Goal: Task Accomplishment & Management: Use online tool/utility

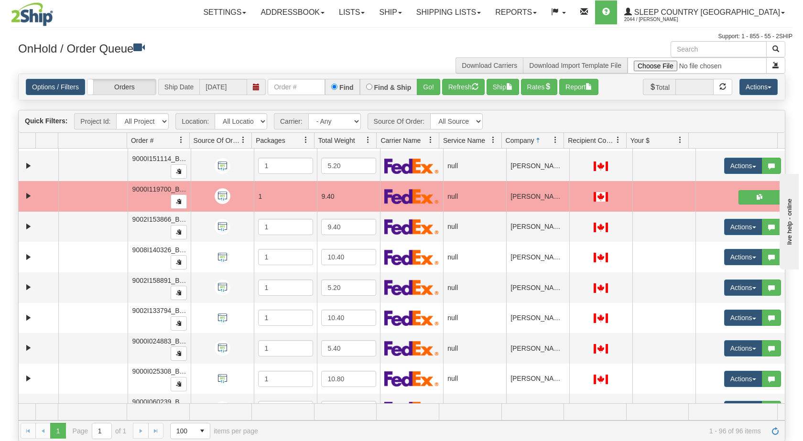
scroll to position [1965, 0]
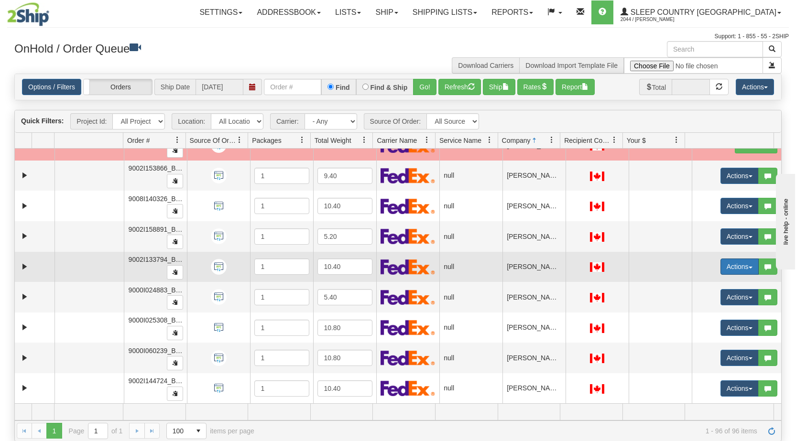
click at [420, 265] on button "Actions" at bounding box center [740, 267] width 38 height 16
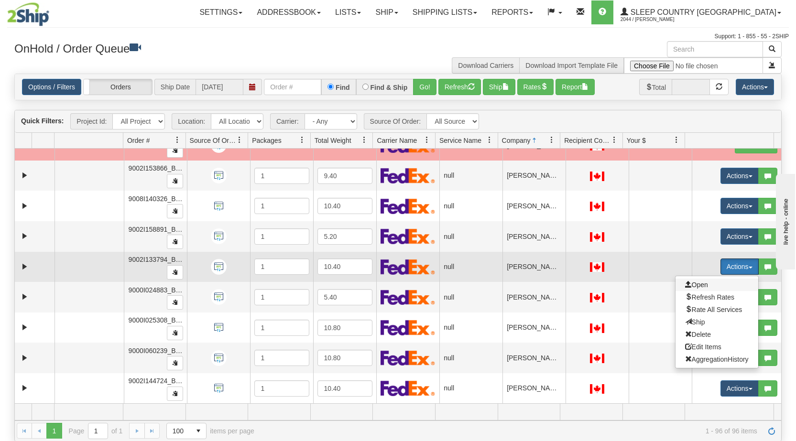
click at [420, 284] on span "Open" at bounding box center [696, 285] width 23 height 8
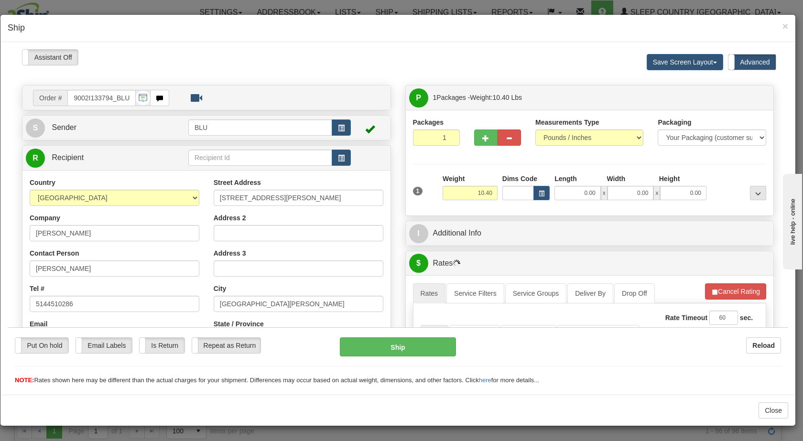
scroll to position [0, 0]
click at [339, 126] on span "button" at bounding box center [341, 128] width 7 height 6
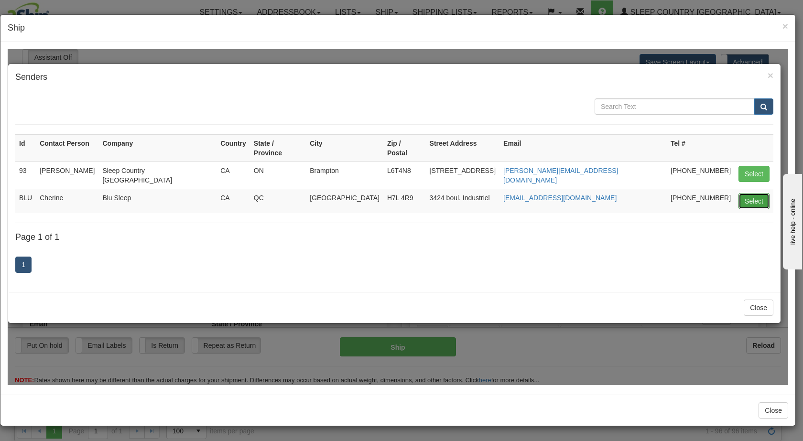
click at [420, 193] on button "Select" at bounding box center [754, 201] width 31 height 16
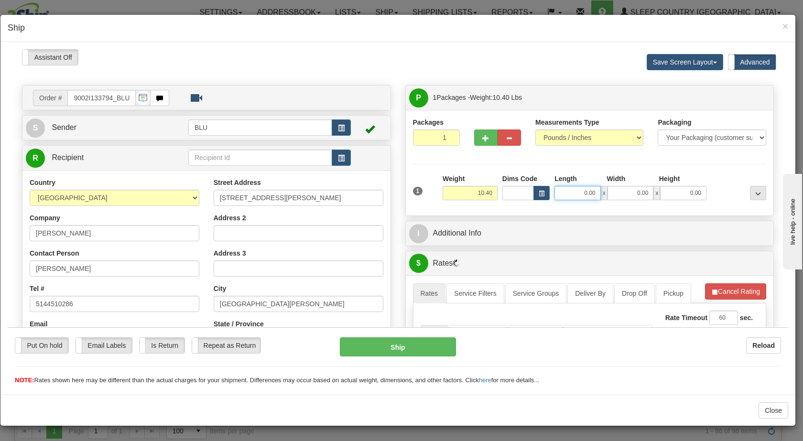
click at [420, 193] on input "0.00" at bounding box center [578, 193] width 46 height 14
type input "16.00"
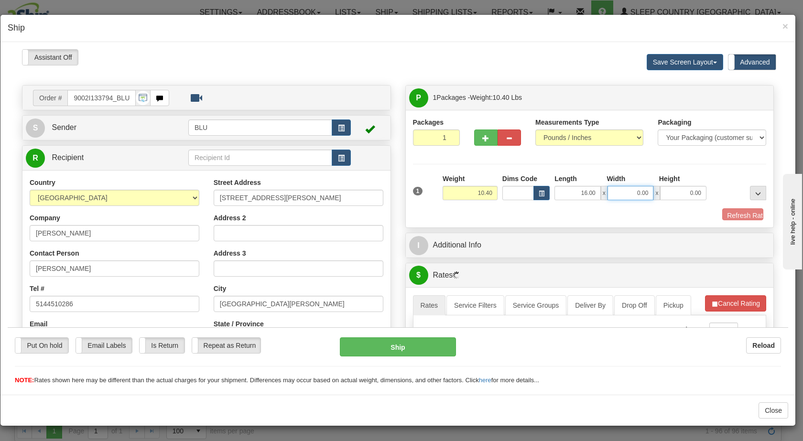
click at [420, 190] on input "0.00" at bounding box center [631, 193] width 46 height 14
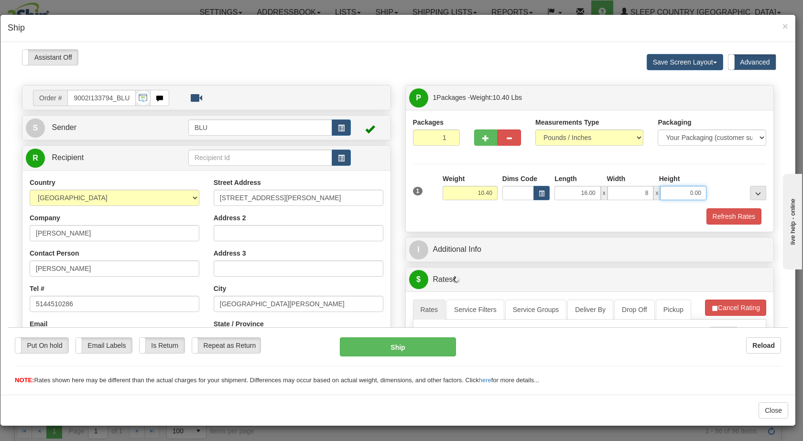
type input "8.00"
click at [420, 191] on input "0.00" at bounding box center [683, 193] width 46 height 14
type input "16.00"
click at [420, 188] on div at bounding box center [739, 187] width 60 height 26
click at [420, 217] on button "Refresh Rates" at bounding box center [734, 216] width 55 height 16
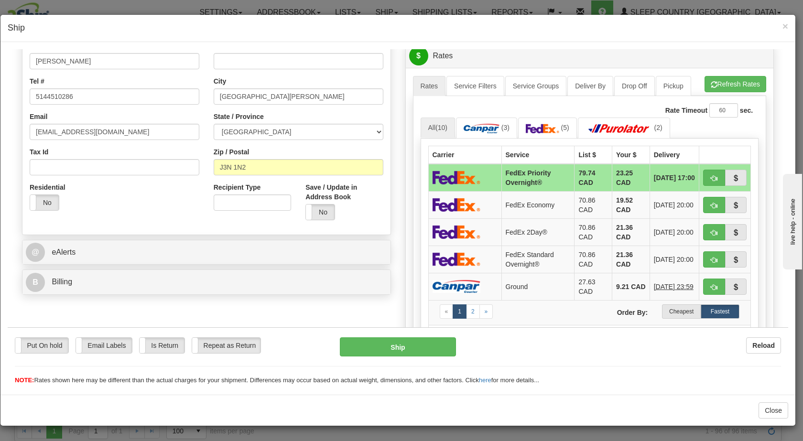
scroll to position [226, 0]
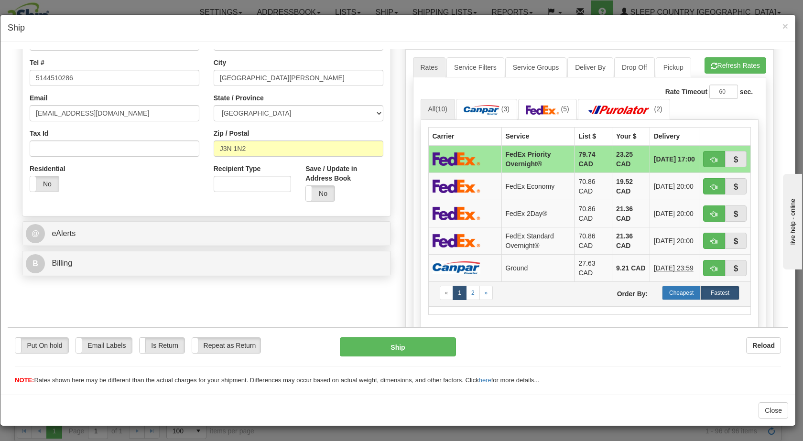
click at [420, 291] on label "Cheapest" at bounding box center [681, 292] width 39 height 14
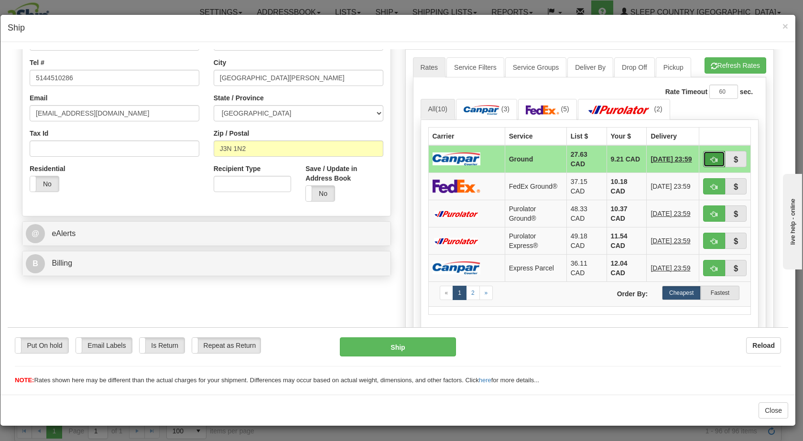
click at [420, 160] on span "button" at bounding box center [714, 159] width 7 height 6
type input "1"
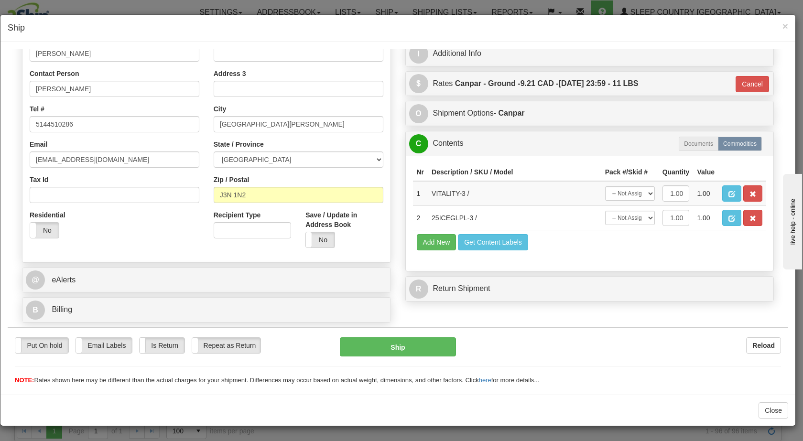
scroll to position [180, 0]
click at [362, 348] on button "Ship" at bounding box center [398, 346] width 116 height 19
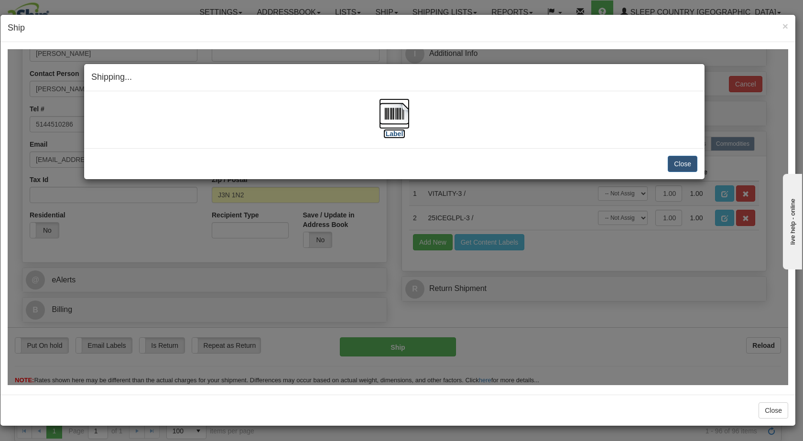
click at [397, 111] on img at bounding box center [394, 113] width 31 height 31
click at [420, 164] on button "Close" at bounding box center [683, 163] width 30 height 16
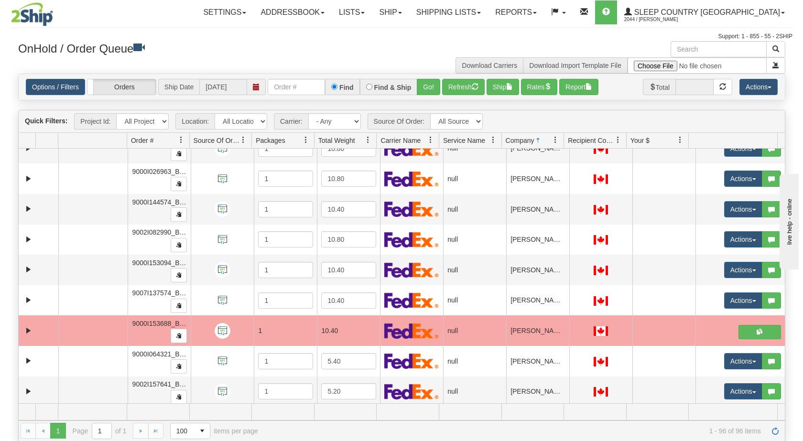
scroll to position [2664, 0]
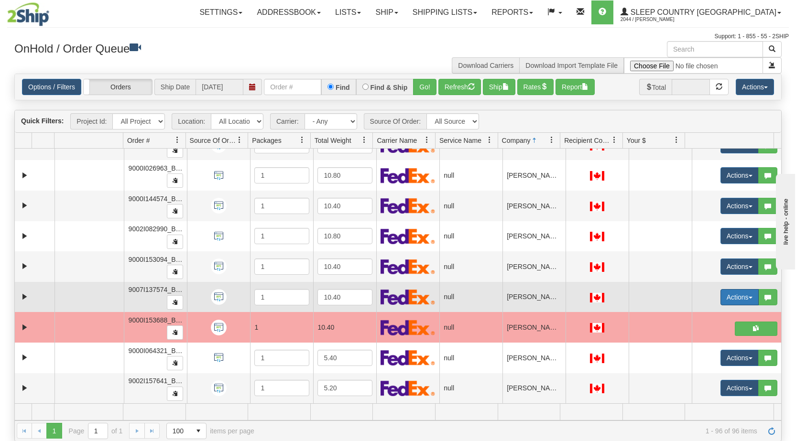
click at [420, 298] on span "button" at bounding box center [751, 298] width 4 height 2
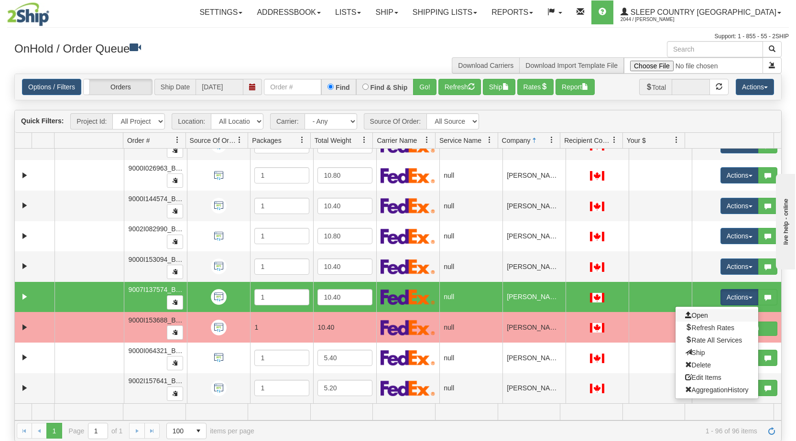
click at [420, 313] on link "Open" at bounding box center [717, 315] width 83 height 12
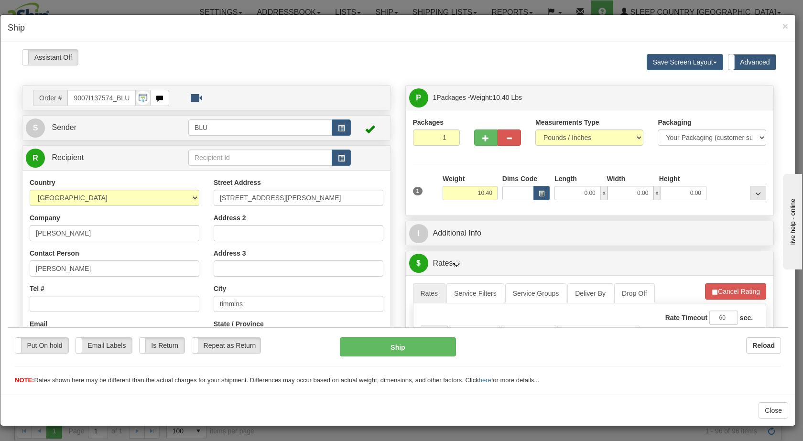
scroll to position [0, 0]
click at [338, 128] on span "button" at bounding box center [341, 128] width 7 height 6
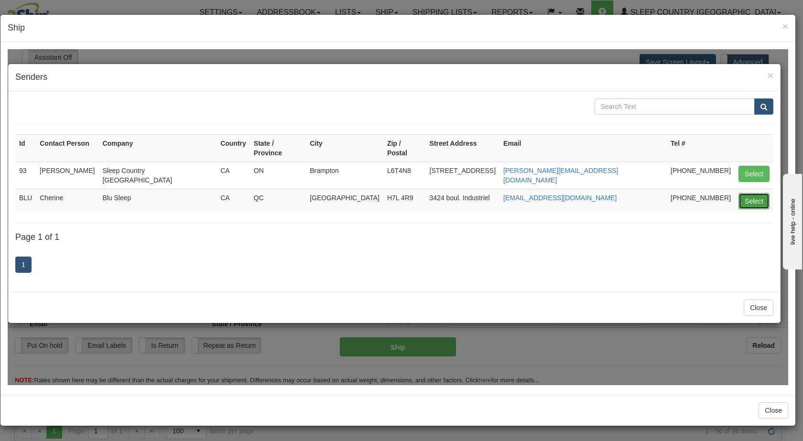
click at [420, 193] on button "Select" at bounding box center [754, 201] width 31 height 16
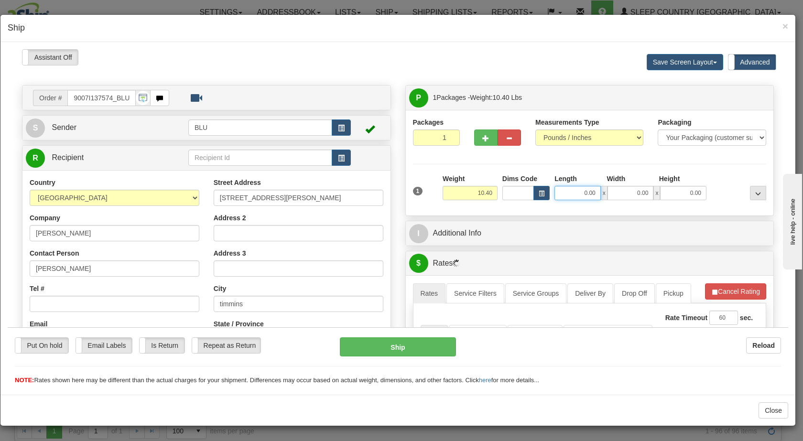
click at [420, 193] on input "0.00" at bounding box center [578, 193] width 46 height 14
type input "16.00"
click at [420, 189] on input "0.00" at bounding box center [631, 193] width 46 height 14
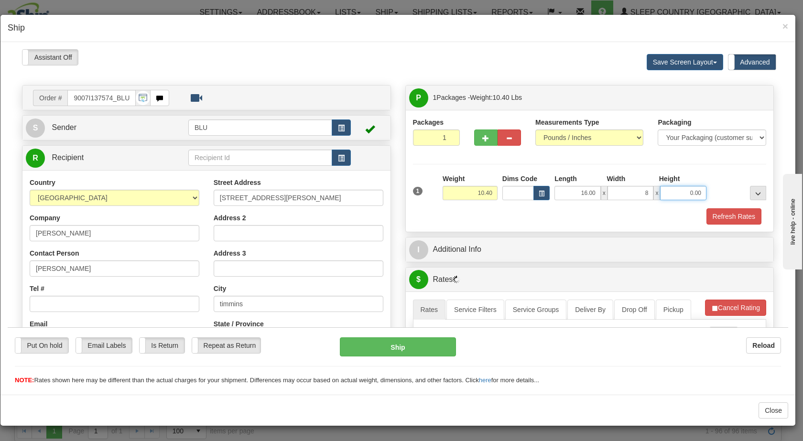
type input "8.00"
click at [420, 195] on input "0.00" at bounding box center [683, 193] width 46 height 14
type input "16.00"
click at [420, 193] on div at bounding box center [739, 187] width 60 height 26
click at [420, 213] on button "Refresh Rates" at bounding box center [734, 216] width 55 height 16
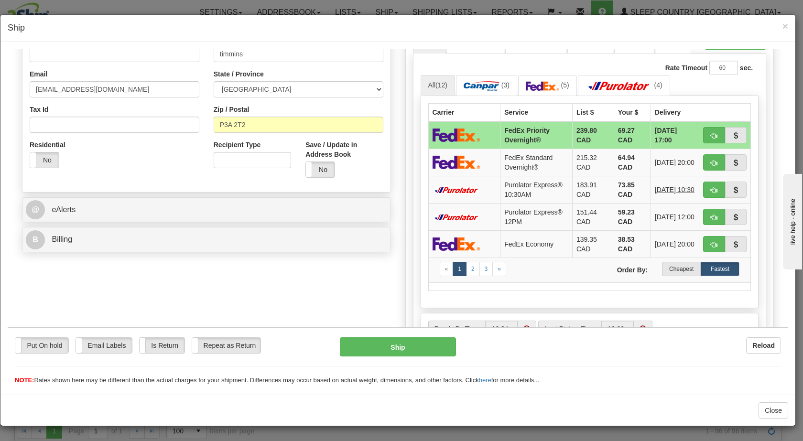
scroll to position [252, 0]
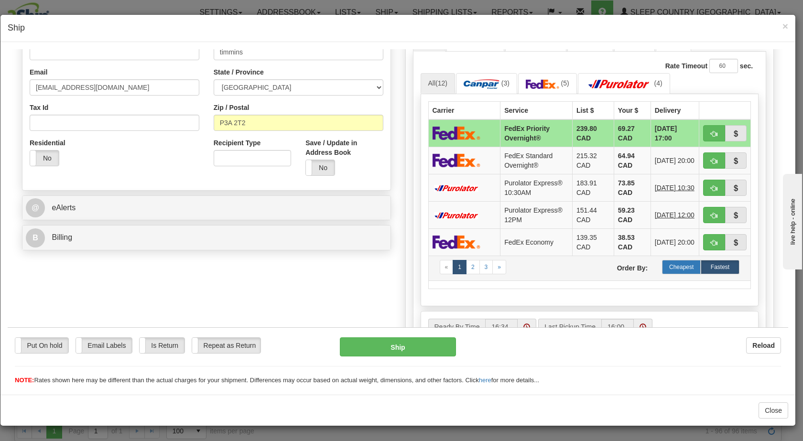
click at [420, 267] on label "Cheapest" at bounding box center [681, 267] width 39 height 14
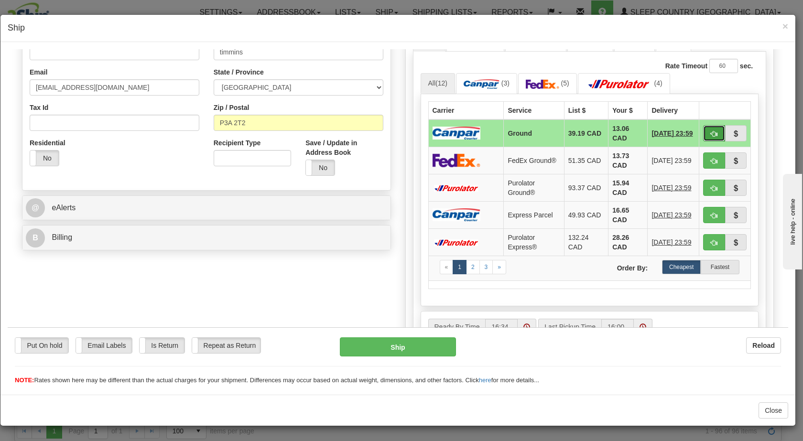
click at [420, 131] on span "button" at bounding box center [714, 134] width 7 height 6
type input "1"
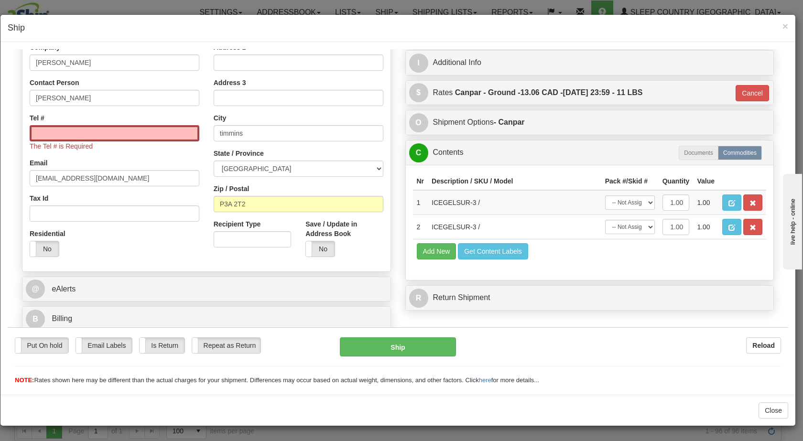
scroll to position [171, 0]
click at [174, 132] on input "Tel #" at bounding box center [115, 133] width 170 height 16
type input "5193752616"
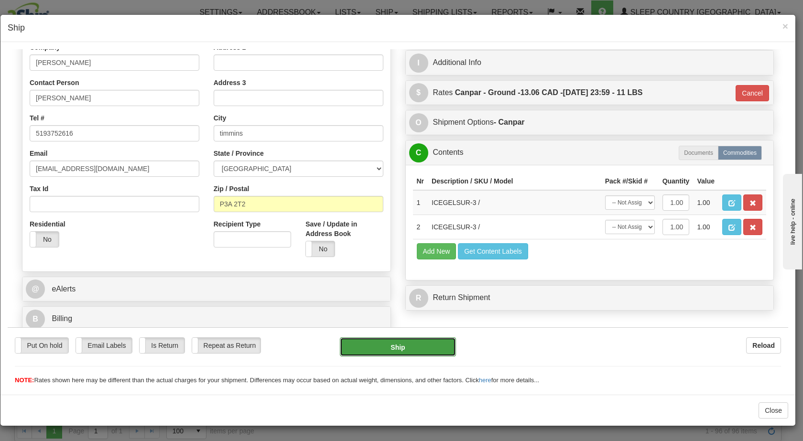
click at [399, 349] on button "Ship" at bounding box center [398, 346] width 116 height 19
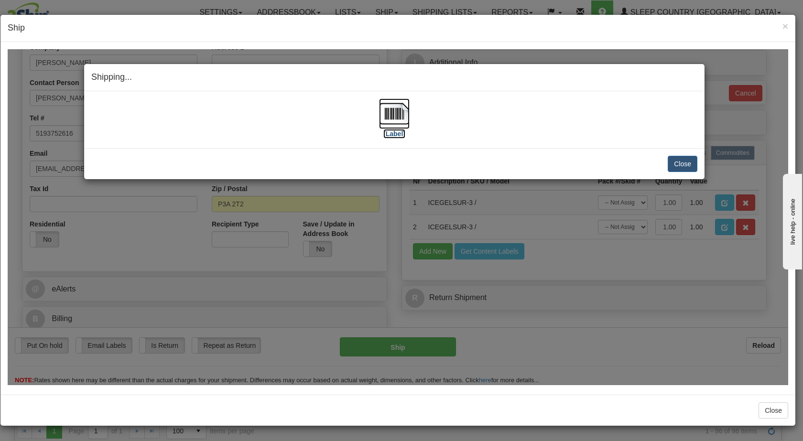
click at [399, 116] on img at bounding box center [394, 113] width 31 height 31
click at [420, 161] on button "Close" at bounding box center [683, 163] width 30 height 16
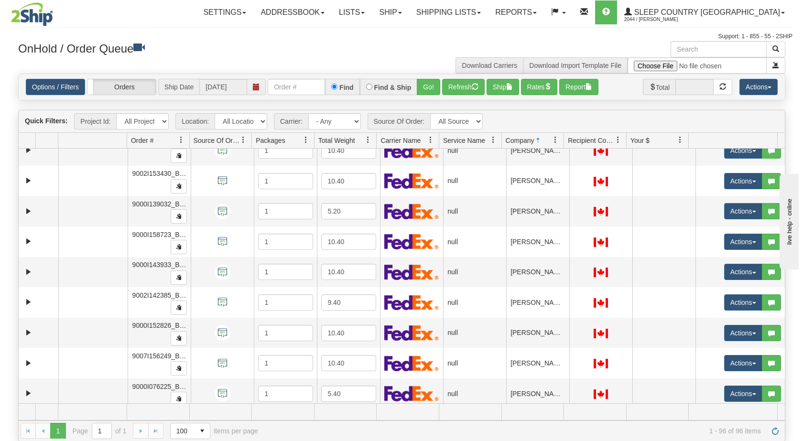
scroll to position [801, 0]
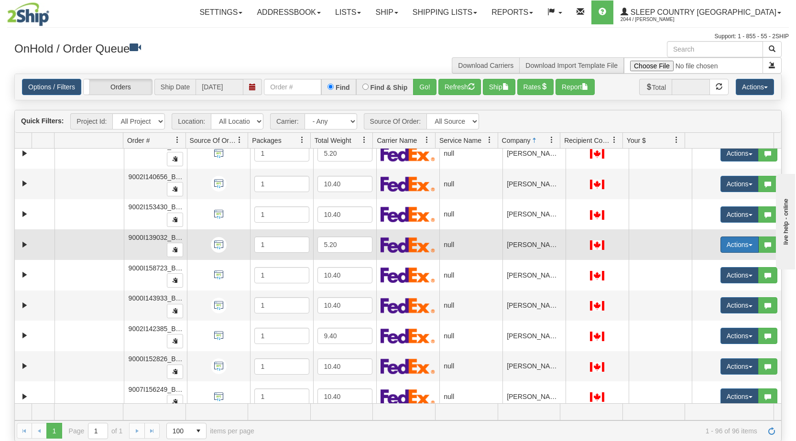
click at [420, 243] on button "Actions" at bounding box center [740, 245] width 38 height 16
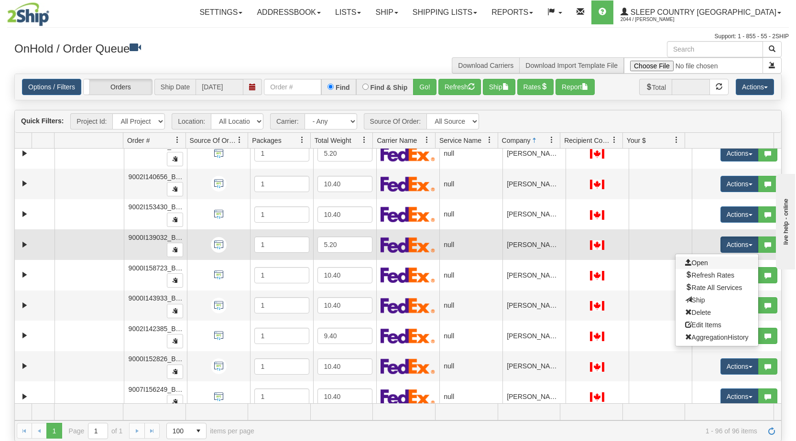
click at [420, 262] on link "Open" at bounding box center [717, 263] width 83 height 12
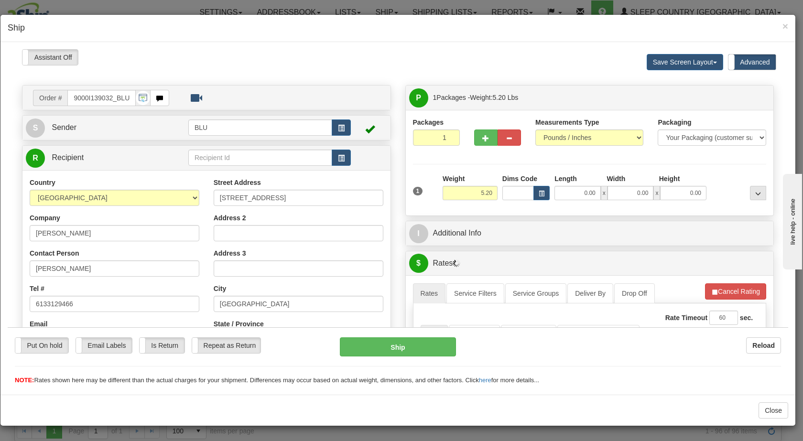
scroll to position [0, 0]
click at [340, 125] on span "button" at bounding box center [341, 128] width 7 height 6
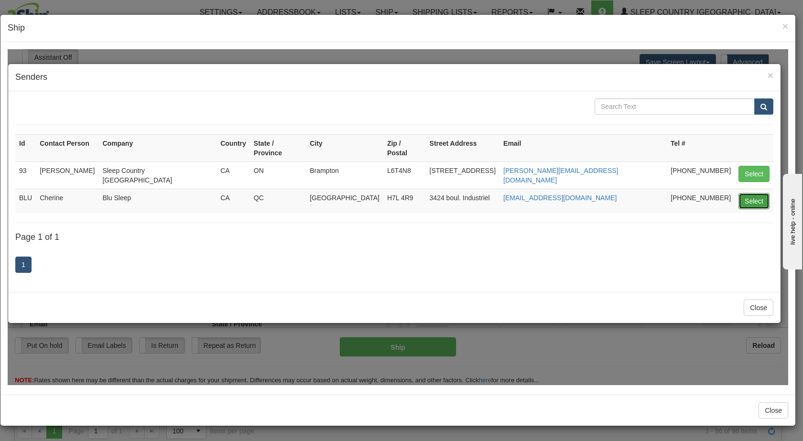
click at [420, 193] on button "Select" at bounding box center [754, 201] width 31 height 16
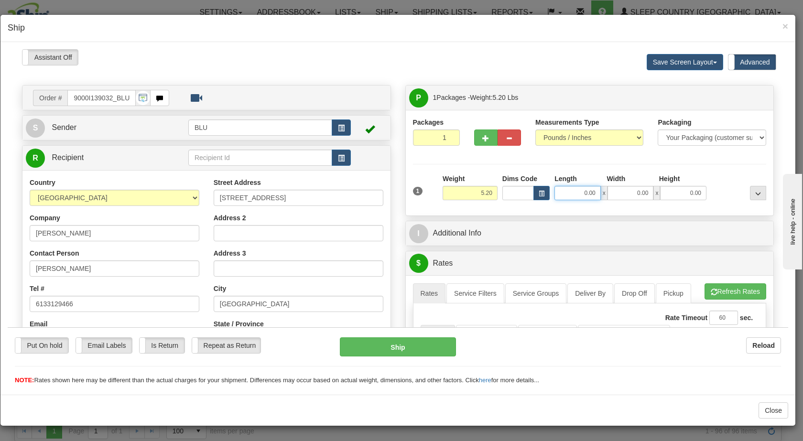
click at [420, 189] on input "0.00" at bounding box center [578, 193] width 46 height 14
click at [420, 192] on input "0.00" at bounding box center [631, 193] width 46 height 14
type input "8.00"
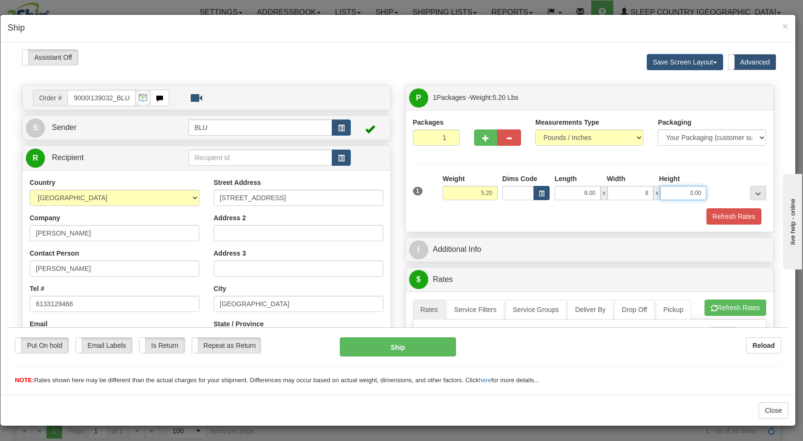
type input "8.00"
click at [420, 192] on input "0.00" at bounding box center [683, 193] width 46 height 14
type input "16.00"
click at [420, 186] on div at bounding box center [739, 187] width 60 height 26
click at [420, 218] on button "Refresh Rates" at bounding box center [734, 216] width 55 height 16
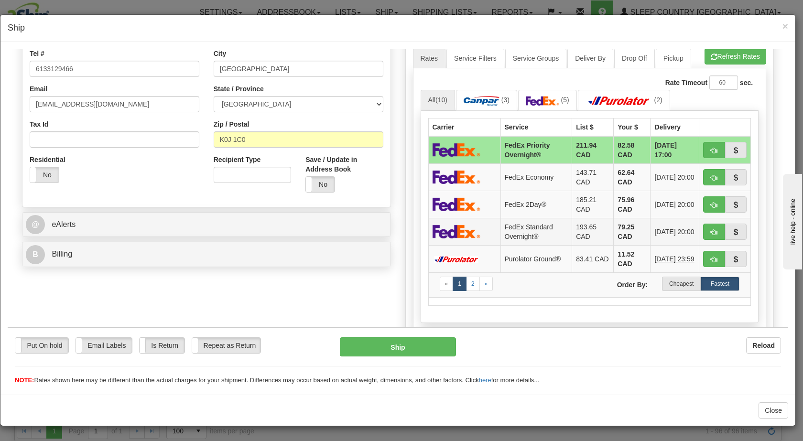
scroll to position [236, 0]
click at [420, 285] on label "Cheapest" at bounding box center [681, 283] width 39 height 14
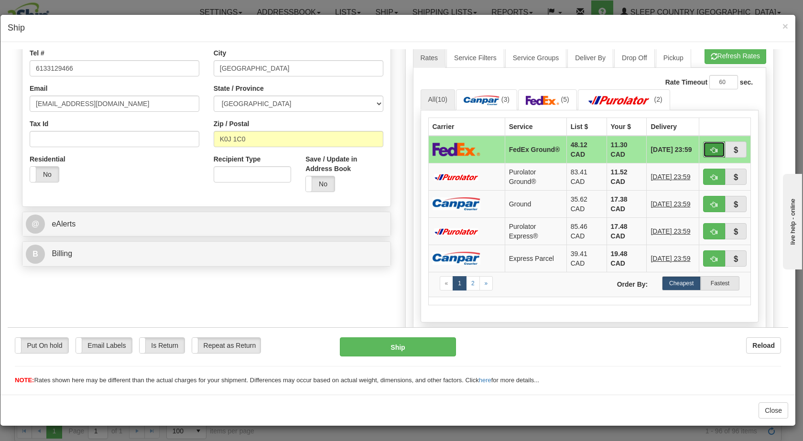
click at [420, 152] on span "button" at bounding box center [714, 150] width 7 height 6
type input "92"
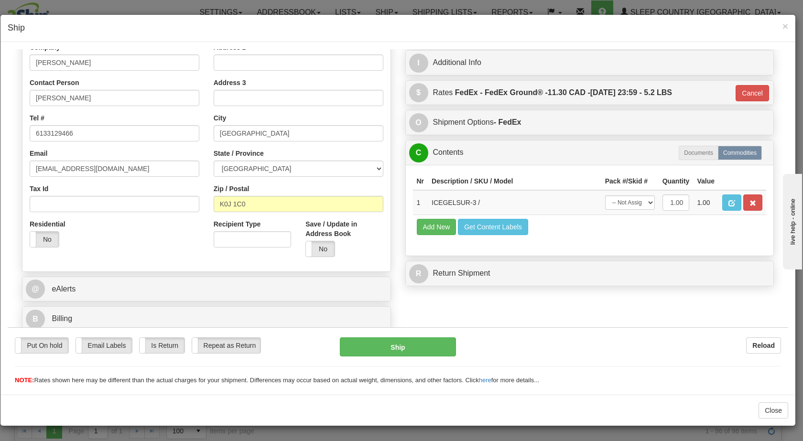
scroll to position [171, 0]
click at [374, 347] on button "Ship" at bounding box center [398, 346] width 116 height 19
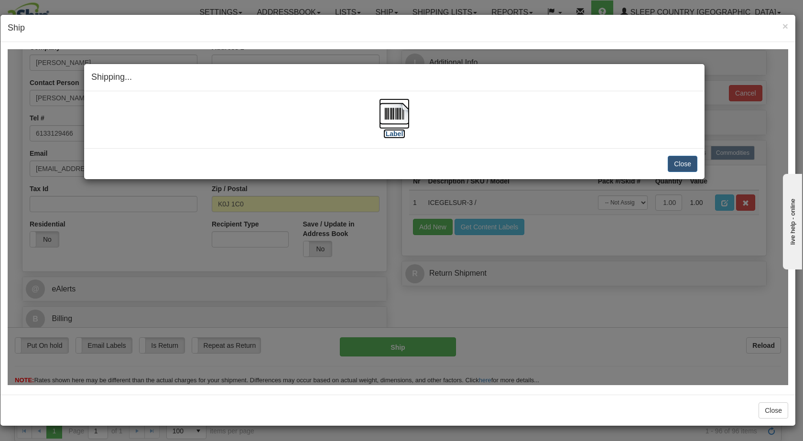
click at [394, 112] on img at bounding box center [394, 113] width 31 height 31
click at [420, 160] on button "Close" at bounding box center [683, 163] width 30 height 16
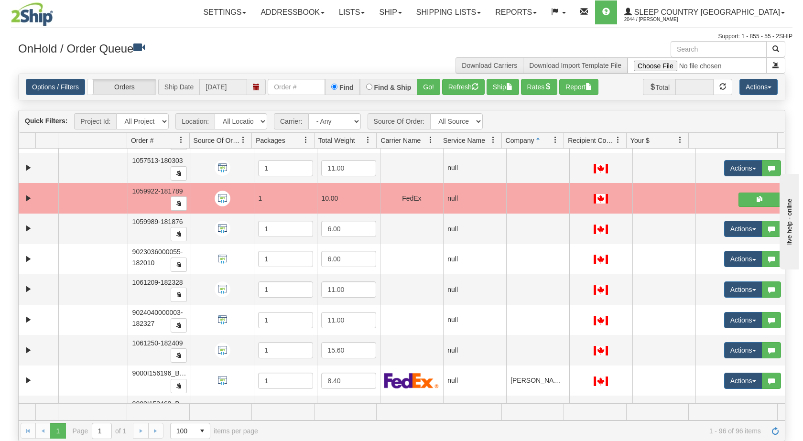
scroll to position [22, 0]
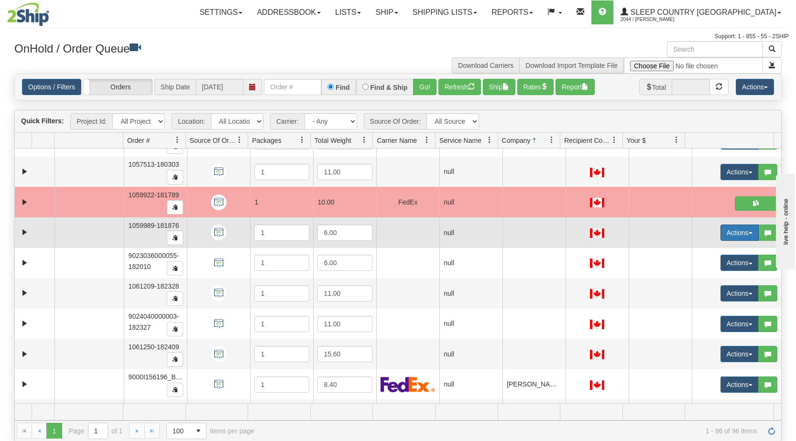
click at [420, 235] on button "Actions" at bounding box center [740, 233] width 38 height 16
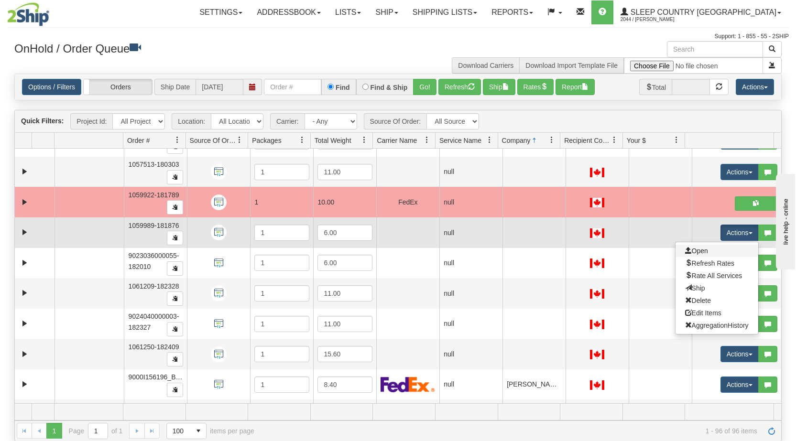
click at [420, 252] on link "Open" at bounding box center [717, 251] width 83 height 12
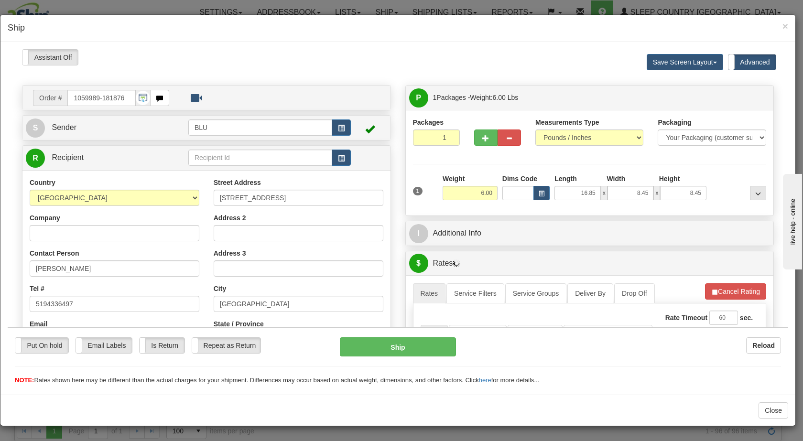
scroll to position [0, 0]
click at [339, 130] on span "button" at bounding box center [341, 128] width 7 height 6
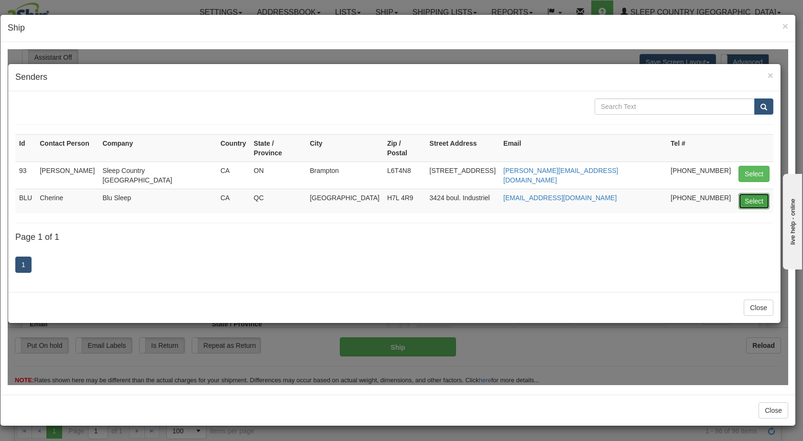
click at [420, 193] on button "Select" at bounding box center [754, 201] width 31 height 16
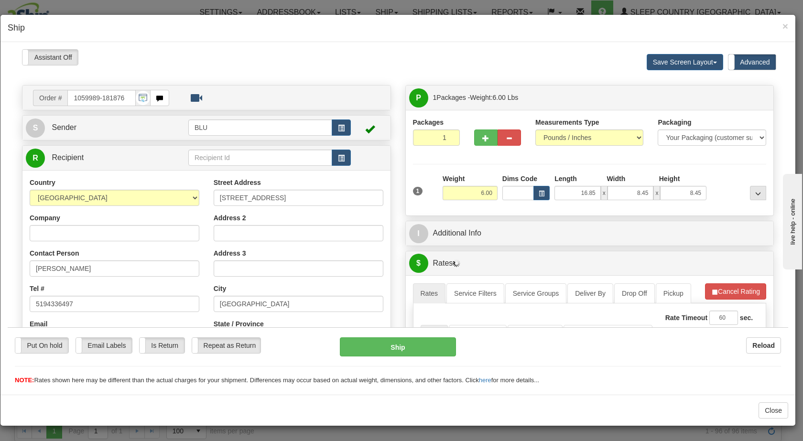
click at [420, 164] on div "Packages 1 1 Measurements Type" at bounding box center [590, 162] width 368 height 106
click at [420, 192] on input "16.85" at bounding box center [578, 193] width 46 height 14
drag, startPoint x: 573, startPoint y: 189, endPoint x: 615, endPoint y: 188, distance: 41.6
click at [420, 189] on div "16.85 x 8.45 x 8.45" at bounding box center [631, 193] width 152 height 14
type input "8.00"
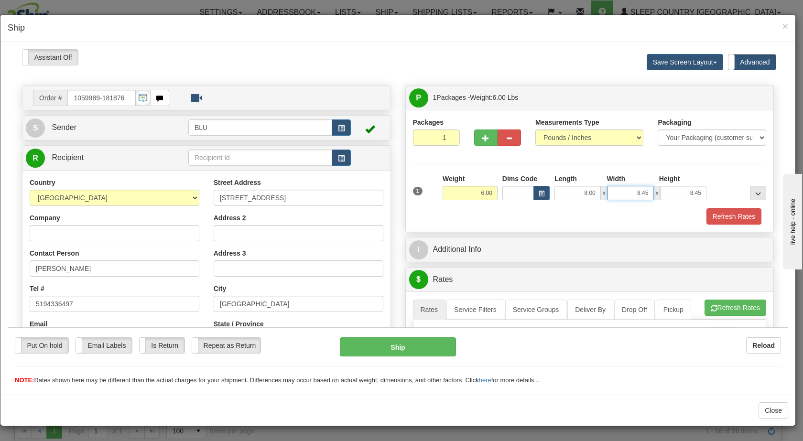
drag, startPoint x: 627, startPoint y: 194, endPoint x: 662, endPoint y: 194, distance: 34.9
click at [420, 194] on div "8.00 x 8.45 x 8.45" at bounding box center [631, 193] width 152 height 14
type input "8.00"
drag, startPoint x: 670, startPoint y: 193, endPoint x: 695, endPoint y: 191, distance: 25.4
click at [420, 191] on input "8.45" at bounding box center [683, 193] width 46 height 14
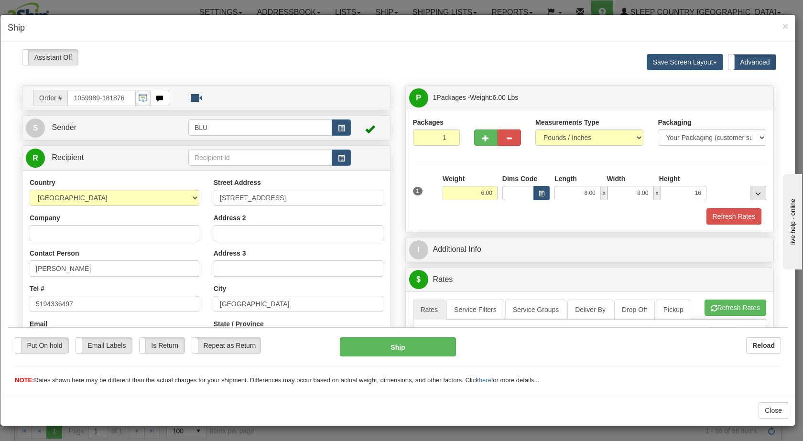
type input "16.00"
click at [420, 188] on div at bounding box center [739, 187] width 60 height 26
click at [420, 219] on button "Refresh Rates" at bounding box center [734, 216] width 55 height 16
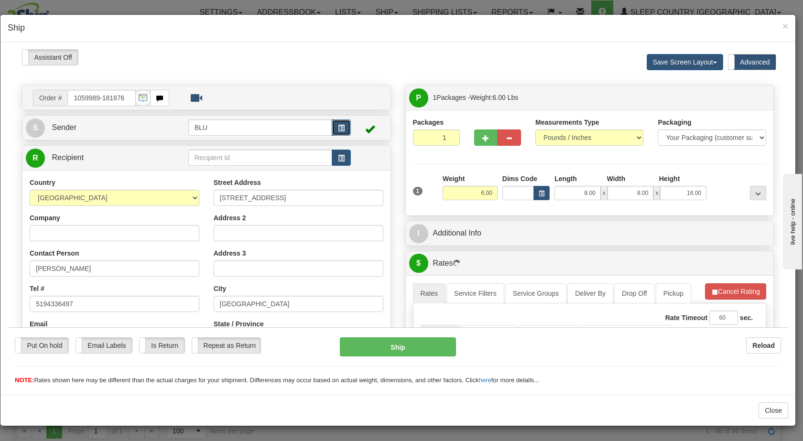
click at [336, 132] on button "button" at bounding box center [341, 127] width 19 height 16
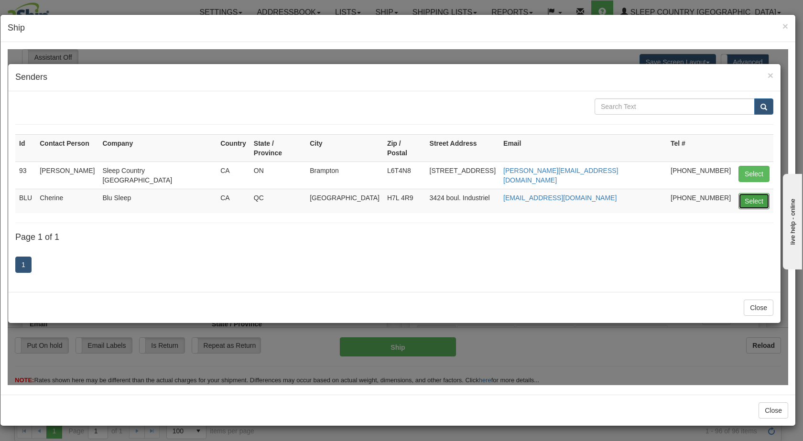
click at [420, 193] on button "Select" at bounding box center [754, 201] width 31 height 16
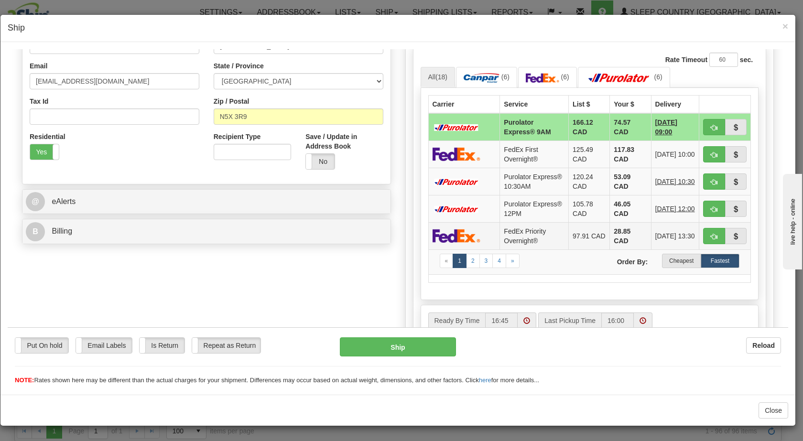
scroll to position [257, 0]
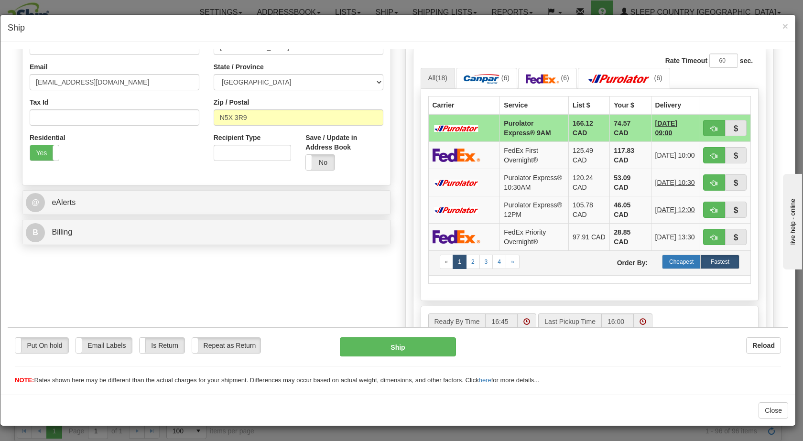
click at [420, 269] on label "Cheapest" at bounding box center [681, 261] width 39 height 14
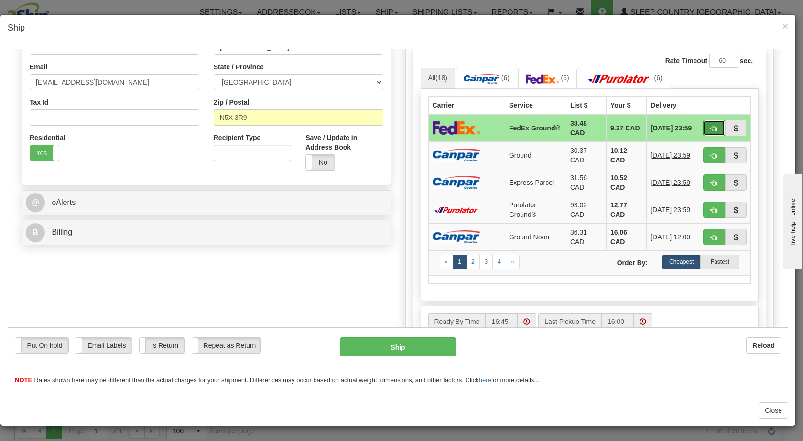
click at [420, 129] on span "button" at bounding box center [714, 128] width 7 height 6
type input "92"
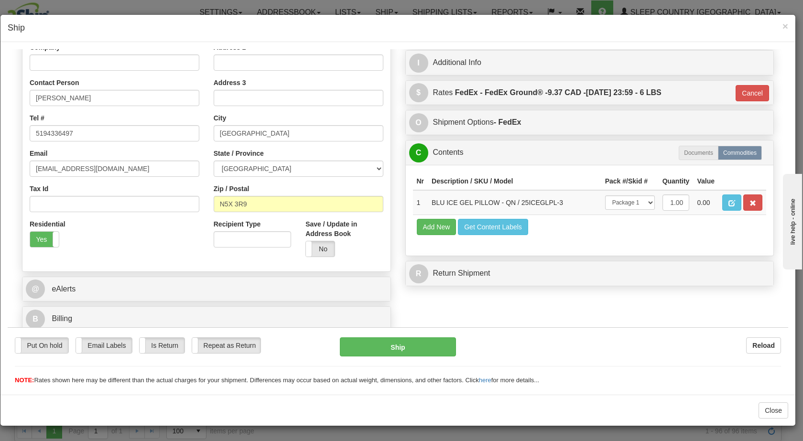
scroll to position [171, 0]
click at [399, 339] on button "Ship" at bounding box center [398, 346] width 116 height 19
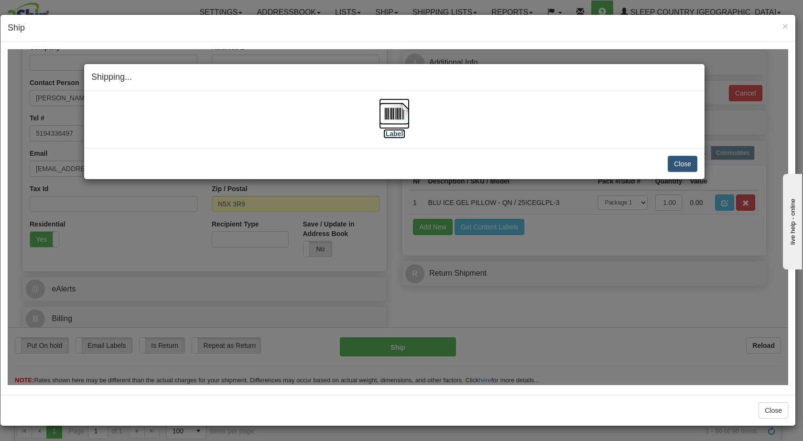
click at [404, 109] on img at bounding box center [394, 113] width 31 height 31
click at [420, 161] on button "Close" at bounding box center [683, 163] width 30 height 16
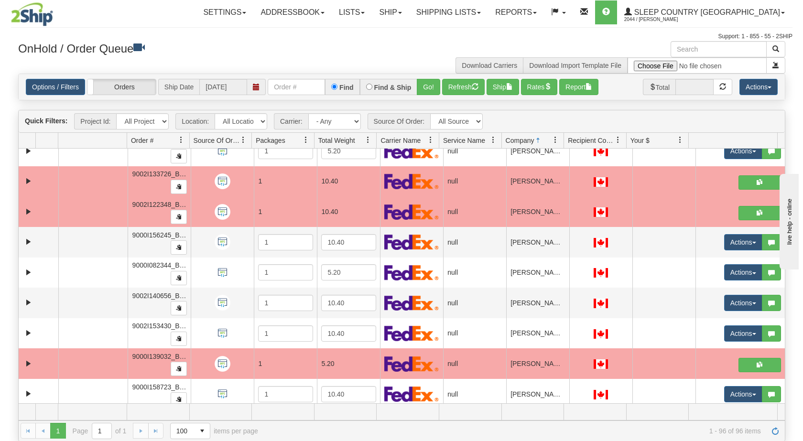
scroll to position [682, 0]
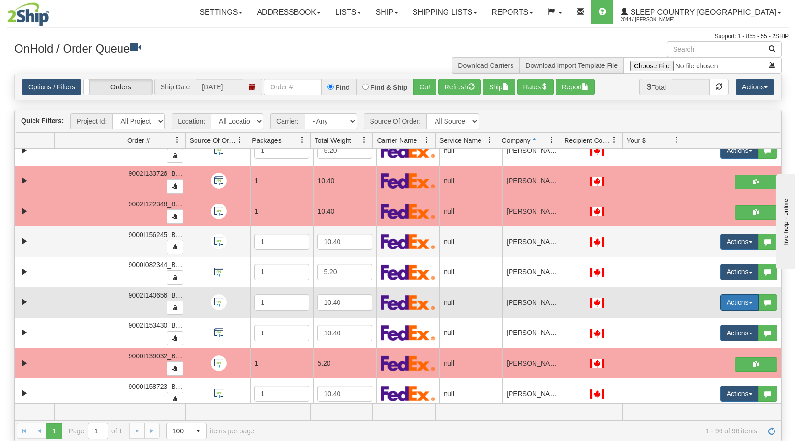
click at [420, 303] on button "Actions" at bounding box center [740, 303] width 38 height 16
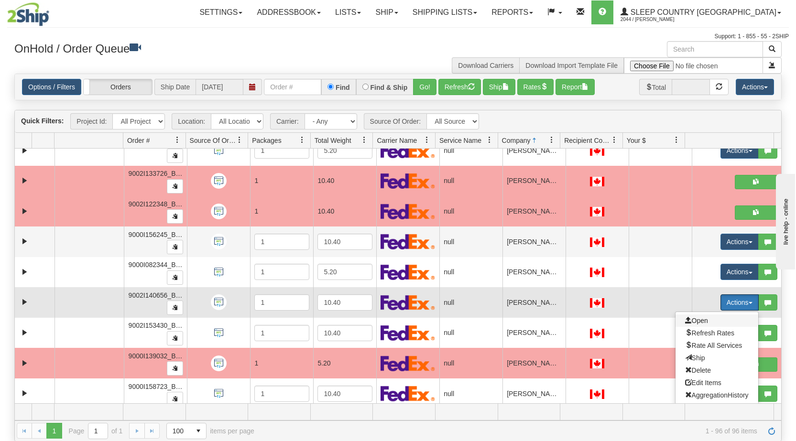
click at [420, 319] on span "Open" at bounding box center [696, 321] width 23 height 8
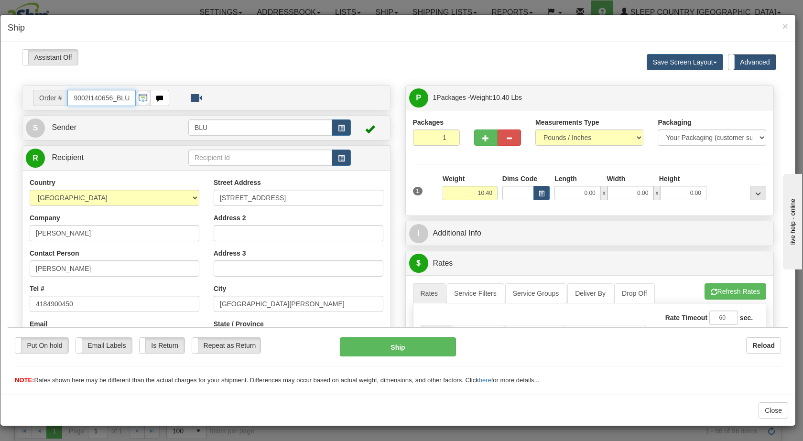
scroll to position [0, 0]
click at [420, 190] on input "0.00" at bounding box center [578, 193] width 46 height 14
type input "16.00"
click at [420, 190] on input "0.00" at bounding box center [631, 193] width 46 height 14
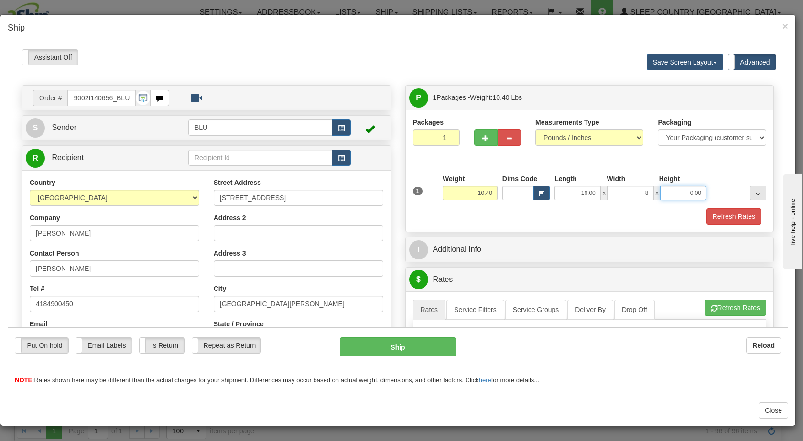
type input "8.00"
click at [420, 192] on input "0.00" at bounding box center [683, 193] width 46 height 14
type input "16.00"
drag, startPoint x: 733, startPoint y: 188, endPoint x: 726, endPoint y: 199, distance: 13.1
click at [420, 188] on div at bounding box center [739, 187] width 60 height 26
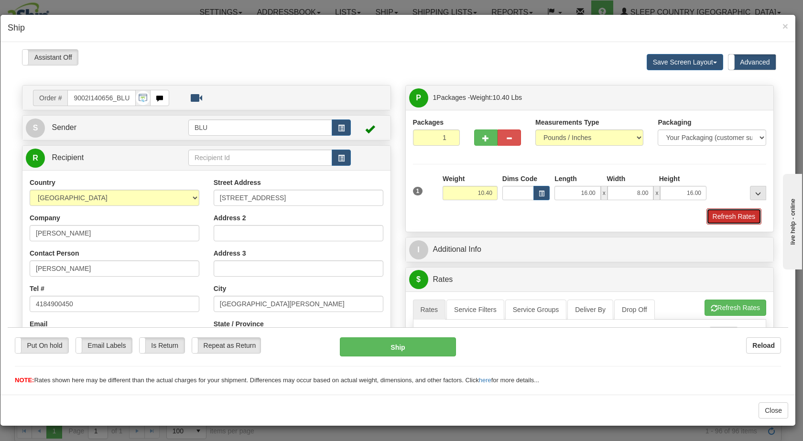
click at [420, 209] on button "Refresh Rates" at bounding box center [734, 216] width 55 height 16
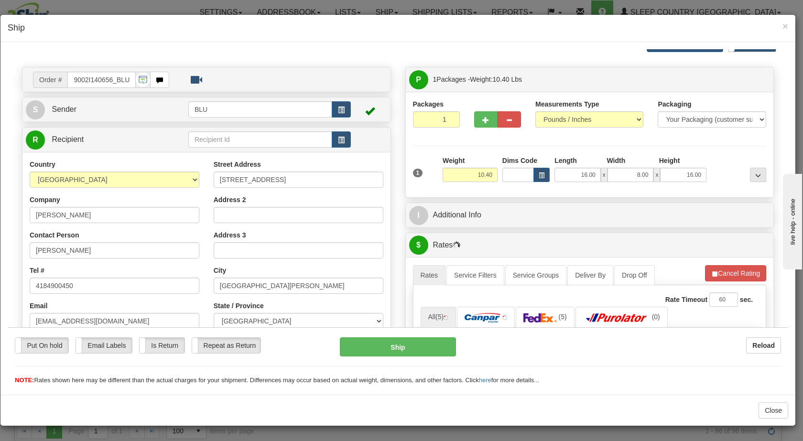
scroll to position [18, 0]
click at [338, 113] on span "button" at bounding box center [341, 110] width 7 height 6
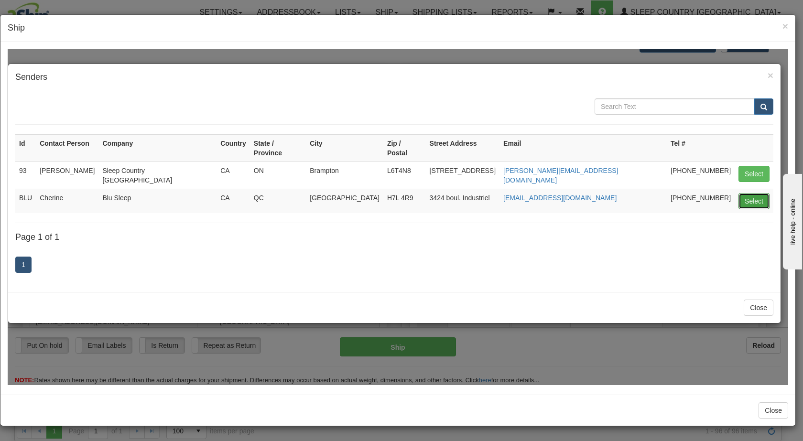
click at [420, 193] on button "Select" at bounding box center [754, 201] width 31 height 16
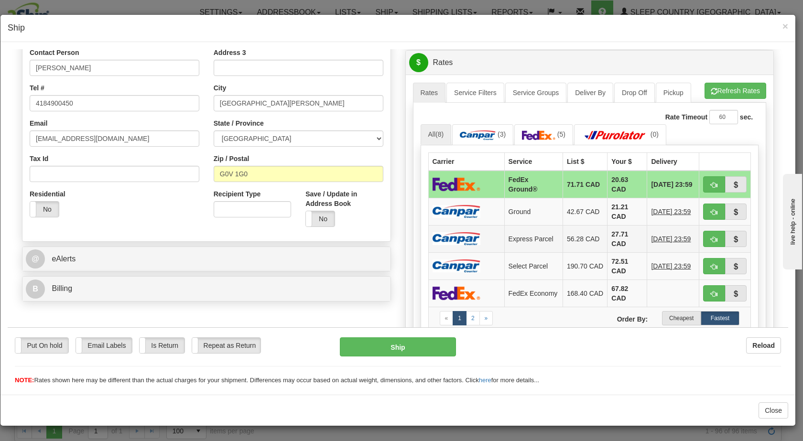
scroll to position [228, 0]
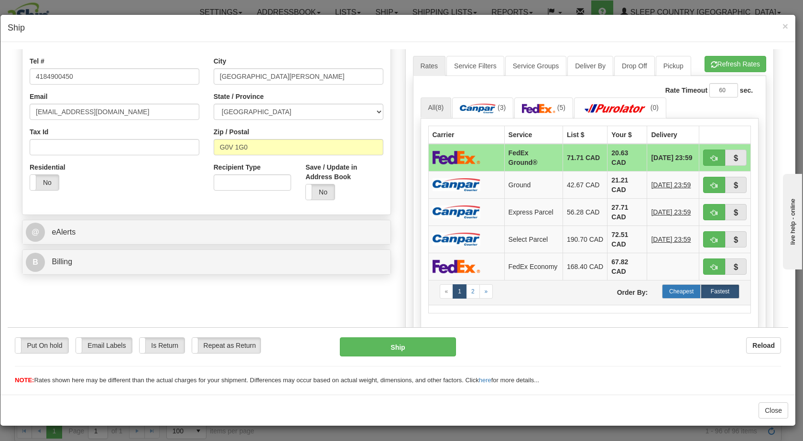
click at [420, 293] on label "Cheapest" at bounding box center [681, 291] width 39 height 14
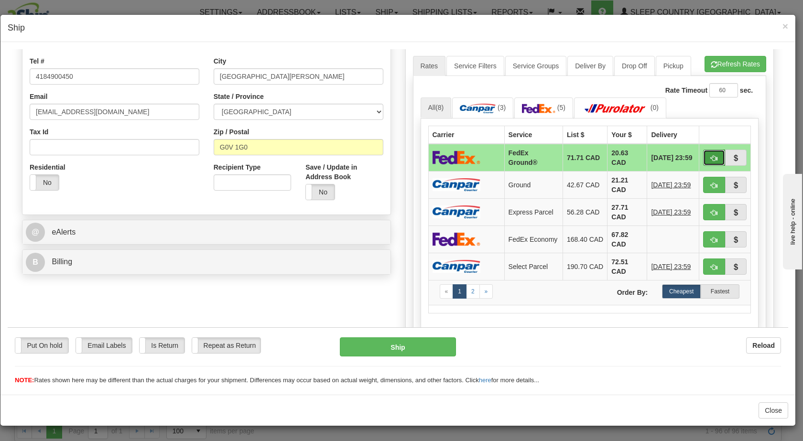
click at [420, 159] on span "button" at bounding box center [714, 158] width 7 height 6
type input "92"
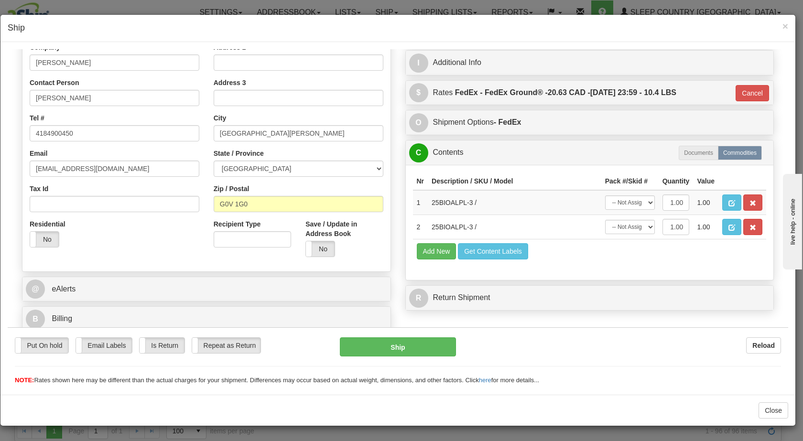
scroll to position [171, 0]
click at [388, 350] on button "Ship" at bounding box center [398, 346] width 116 height 19
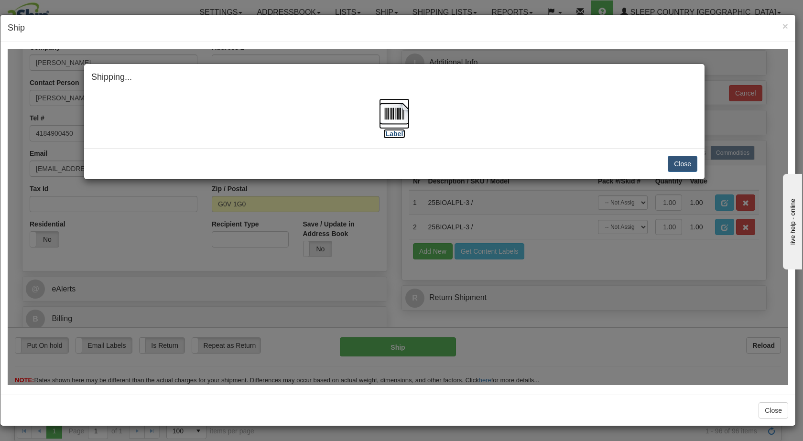
click at [401, 111] on img at bounding box center [394, 113] width 31 height 31
click at [420, 164] on button "Close" at bounding box center [683, 163] width 30 height 16
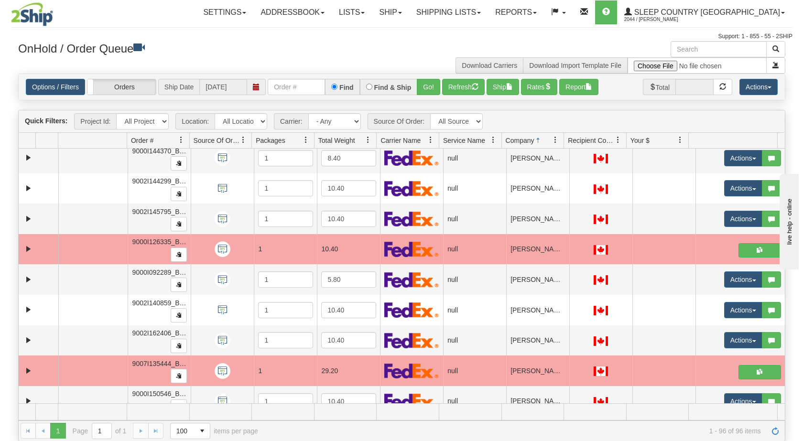
scroll to position [1438, 0]
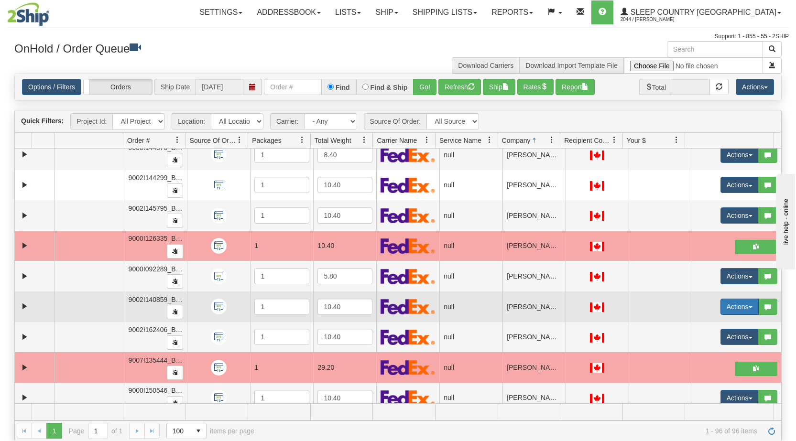
click at [420, 308] on span "button" at bounding box center [751, 307] width 4 height 2
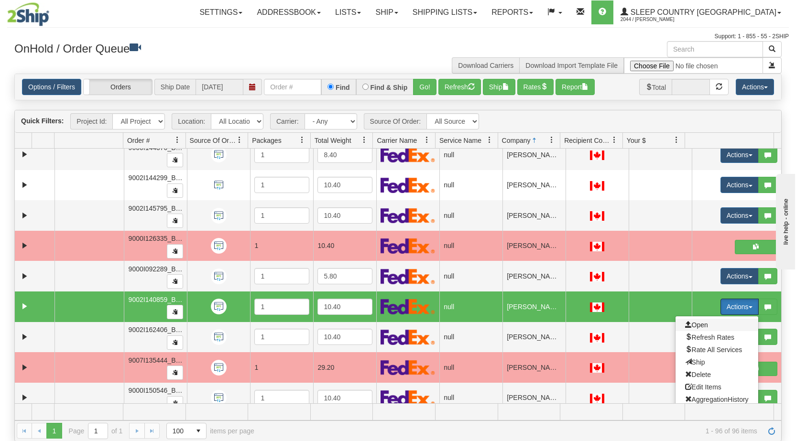
click at [420, 326] on span "Open" at bounding box center [696, 325] width 23 height 8
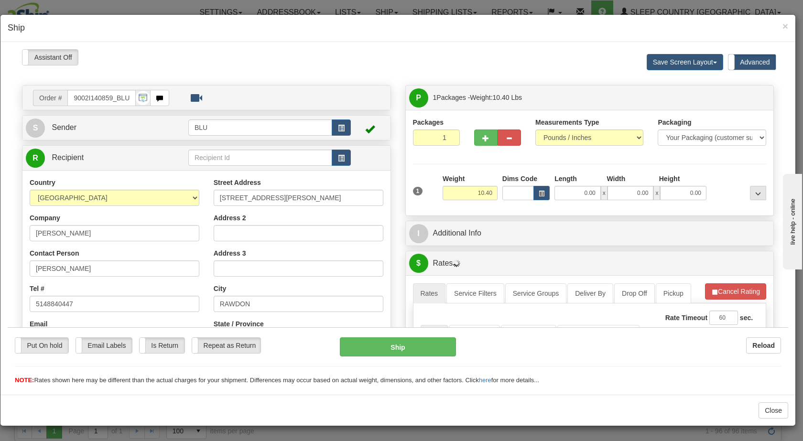
scroll to position [0, 0]
click at [340, 125] on span "button" at bounding box center [341, 128] width 7 height 6
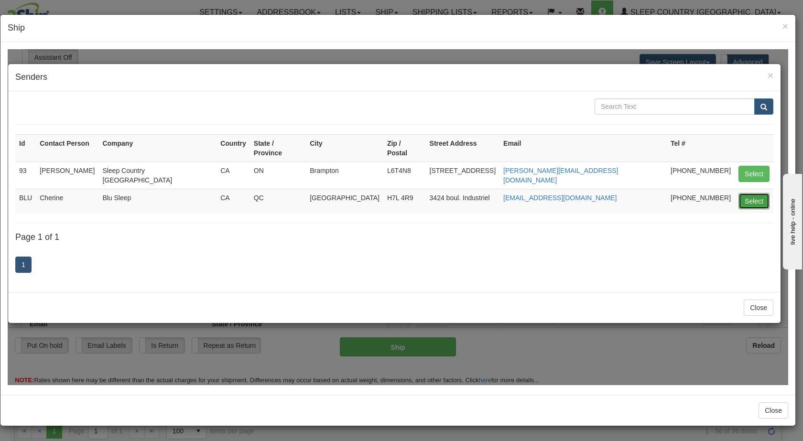
click at [420, 193] on button "Select" at bounding box center [754, 201] width 31 height 16
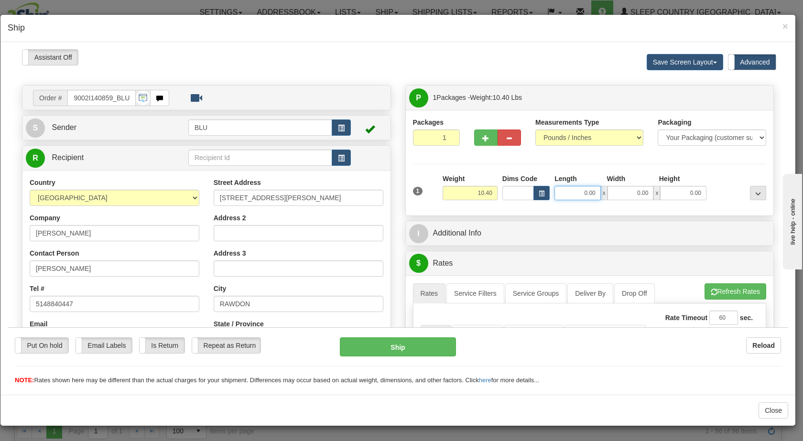
click at [420, 197] on input "0.00" at bounding box center [578, 193] width 46 height 14
click at [420, 192] on input "0.00" at bounding box center [631, 193] width 46 height 14
type input "16.00"
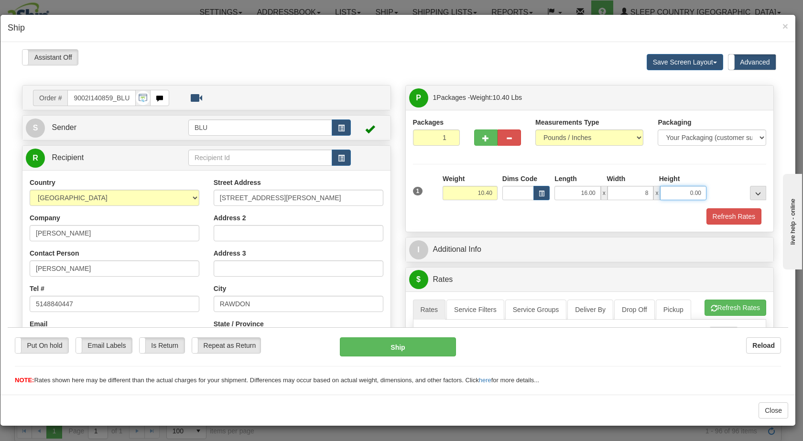
type input "8.00"
click at [420, 191] on input "0.00" at bounding box center [683, 193] width 46 height 14
type input "16.00"
click at [420, 189] on div at bounding box center [739, 187] width 60 height 26
click at [420, 208] on button "Refresh Rates" at bounding box center [734, 216] width 55 height 16
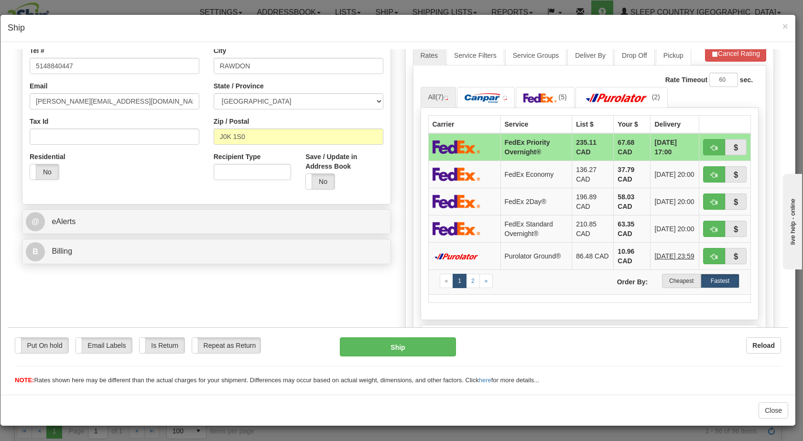
scroll to position [240, 0]
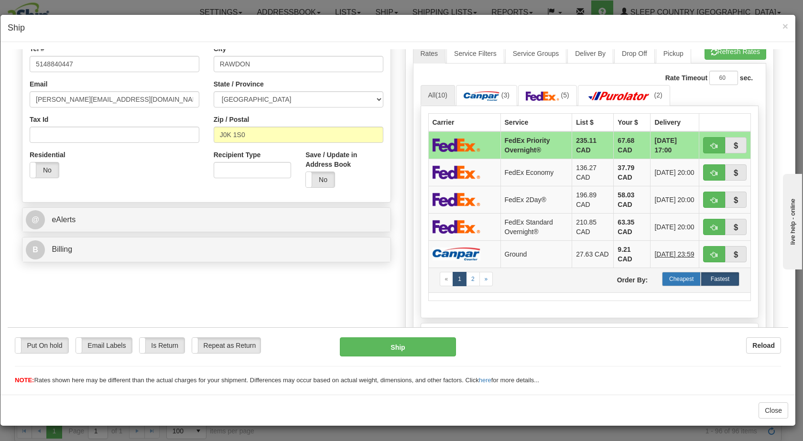
click at [420, 276] on label "Cheapest" at bounding box center [681, 279] width 39 height 14
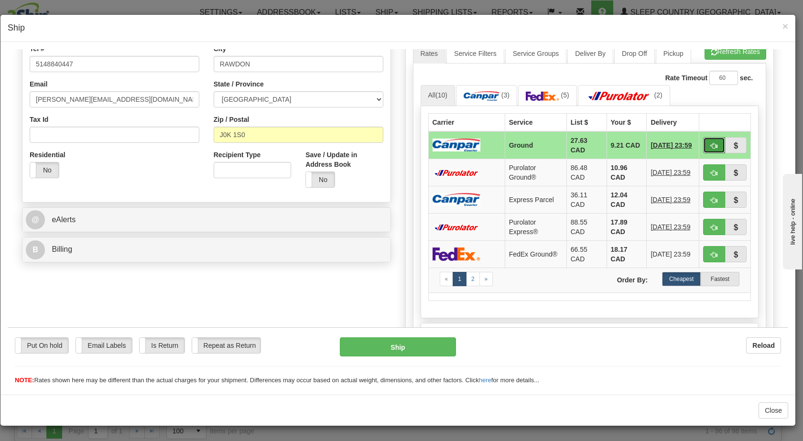
click at [420, 144] on span "button" at bounding box center [714, 145] width 7 height 6
type input "1"
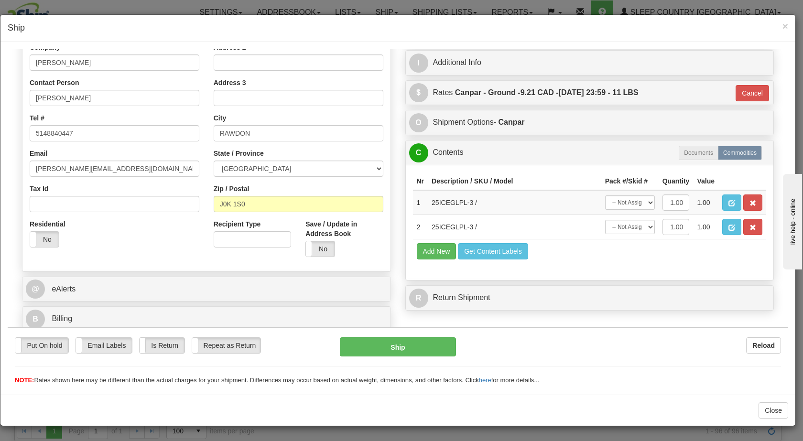
scroll to position [171, 0]
click at [361, 349] on button "Ship" at bounding box center [398, 346] width 116 height 19
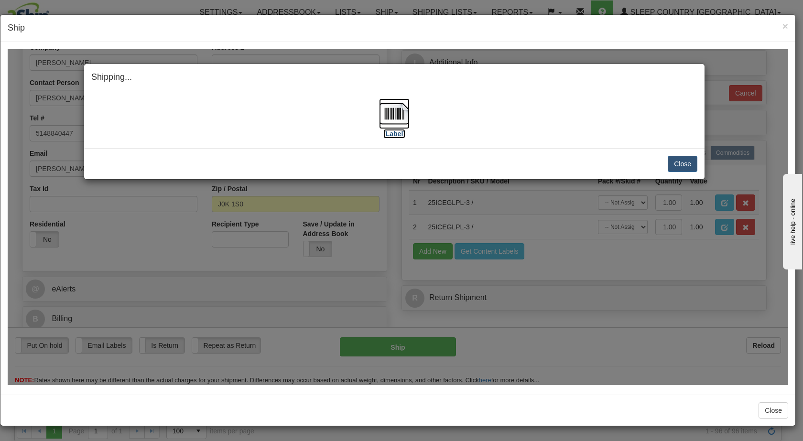
click at [393, 112] on img at bounding box center [394, 113] width 31 height 31
click at [420, 162] on button "Close" at bounding box center [683, 163] width 30 height 16
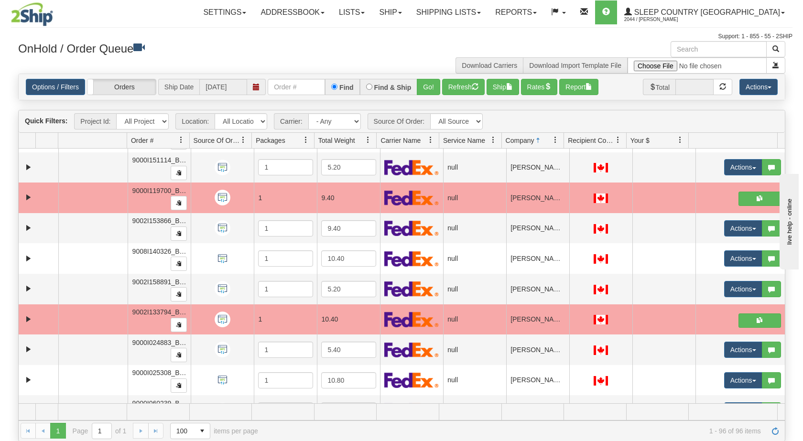
scroll to position [1913, 0]
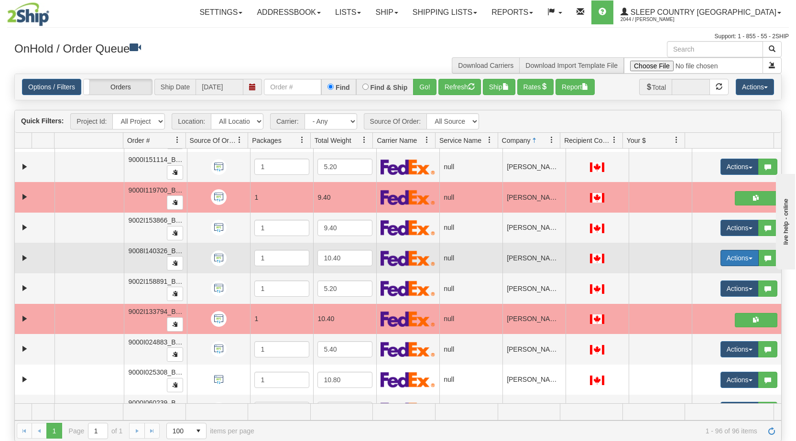
click at [420, 258] on span "button" at bounding box center [751, 259] width 4 height 2
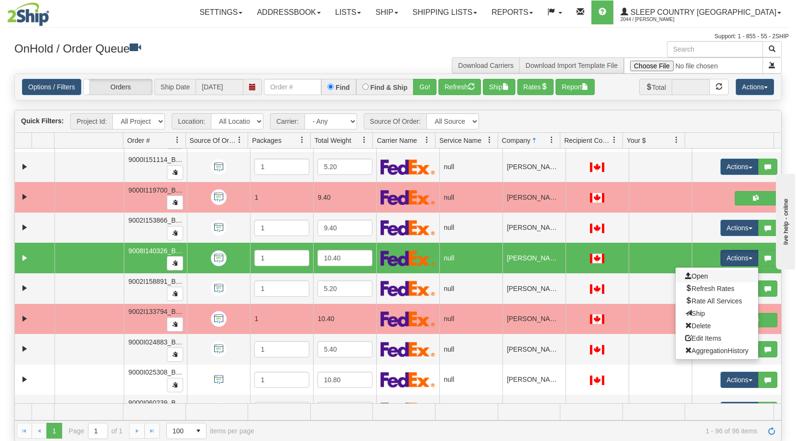
click at [420, 280] on link "Open" at bounding box center [717, 276] width 83 height 12
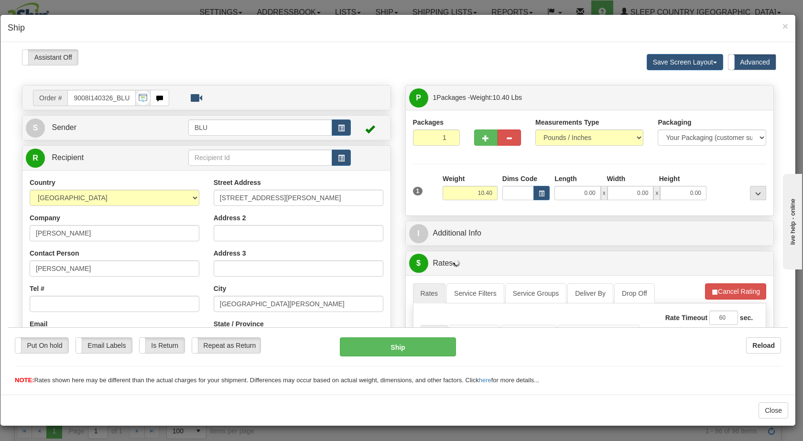
scroll to position [0, 0]
click at [338, 128] on span "button" at bounding box center [341, 128] width 7 height 6
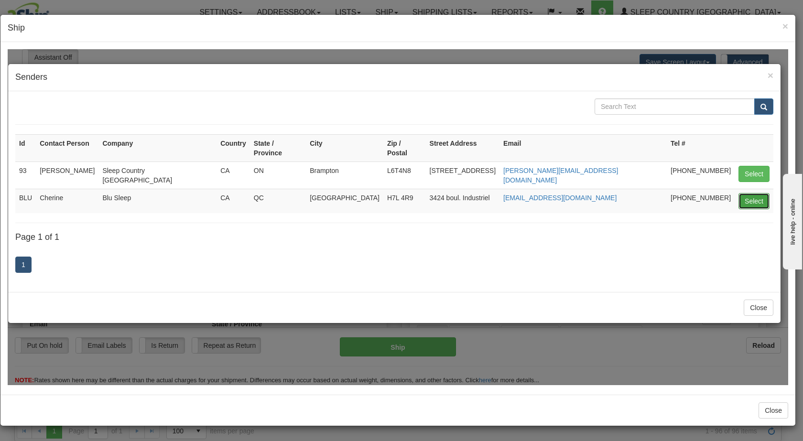
click at [420, 193] on button "Select" at bounding box center [754, 201] width 31 height 16
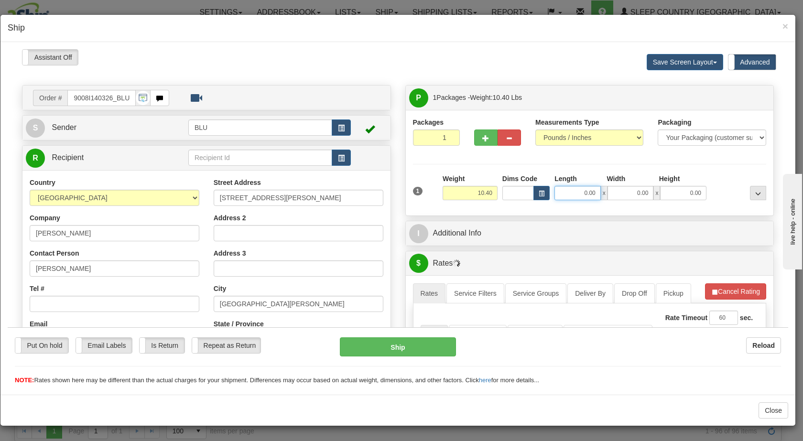
click at [420, 192] on input "0.00" at bounding box center [578, 193] width 46 height 14
click at [420, 193] on input "0.00" at bounding box center [631, 193] width 46 height 14
type input "16.00"
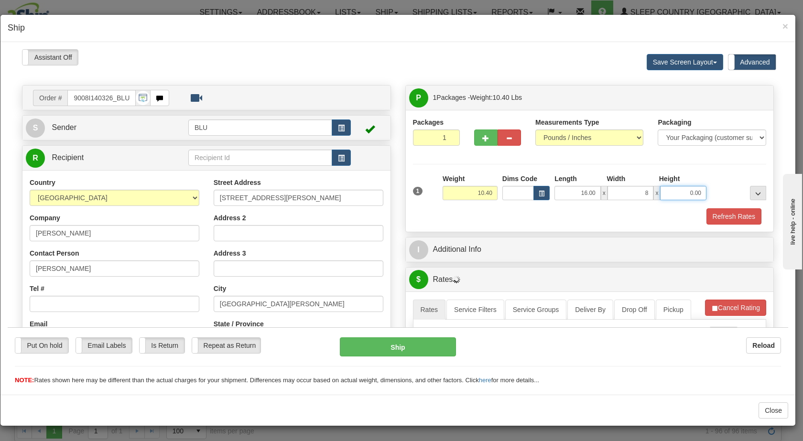
type input "8.00"
click at [420, 191] on input "0.00" at bounding box center [683, 193] width 46 height 14
type input "16.00"
click at [420, 183] on div at bounding box center [739, 187] width 60 height 26
click at [420, 212] on button "Refresh Rates" at bounding box center [734, 216] width 55 height 16
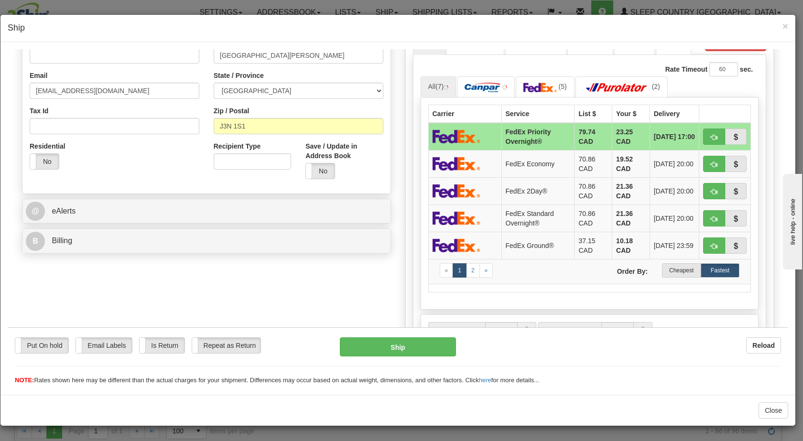
scroll to position [255, 0]
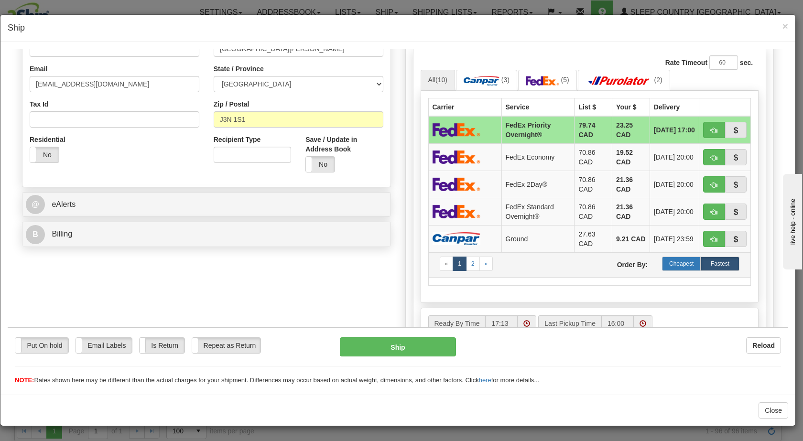
click at [420, 262] on label "Cheapest" at bounding box center [681, 263] width 39 height 14
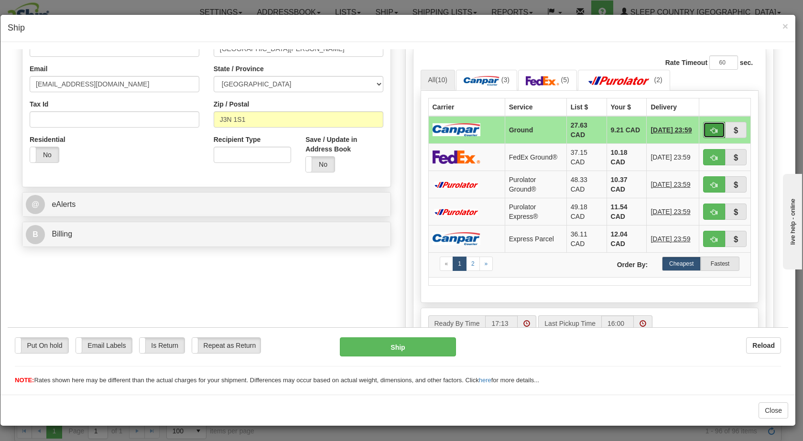
click at [420, 131] on button "button" at bounding box center [714, 129] width 22 height 16
type input "1"
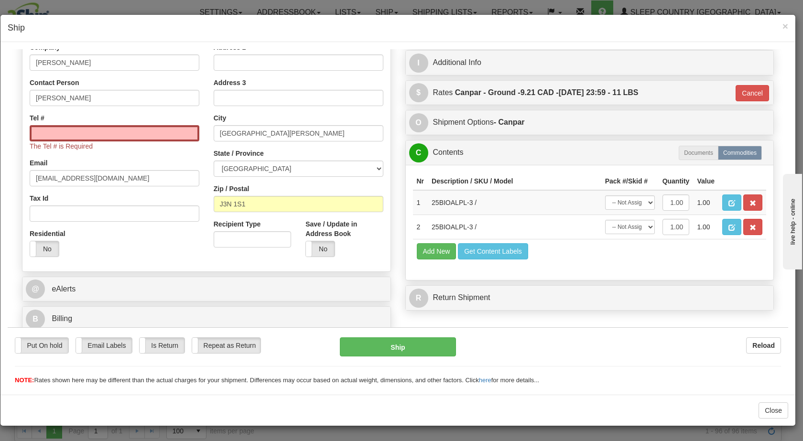
scroll to position [171, 0]
click at [153, 132] on input "Tel #" at bounding box center [115, 133] width 170 height 16
type input "5193752616"
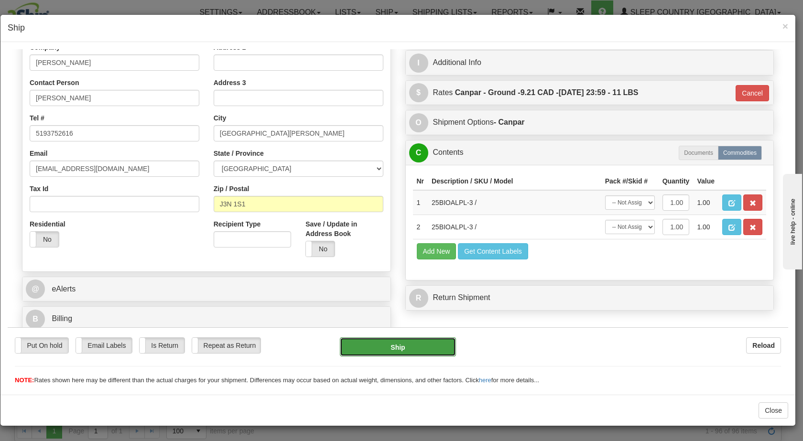
click at [392, 346] on button "Ship" at bounding box center [398, 346] width 116 height 19
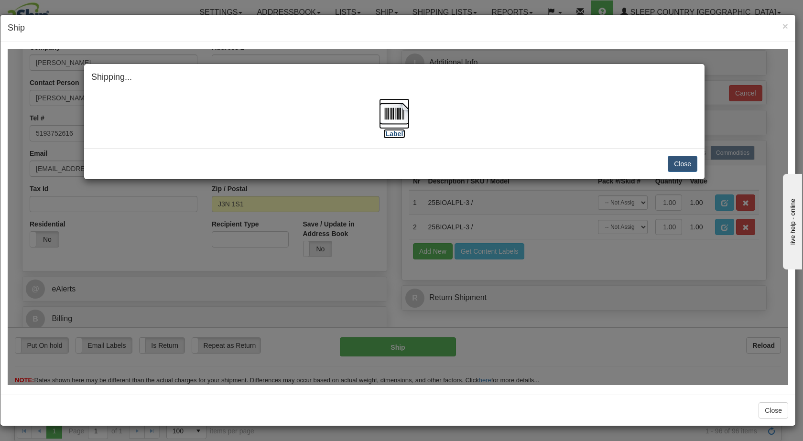
click at [389, 121] on img at bounding box center [394, 113] width 31 height 31
click at [420, 166] on button "Close" at bounding box center [683, 163] width 30 height 16
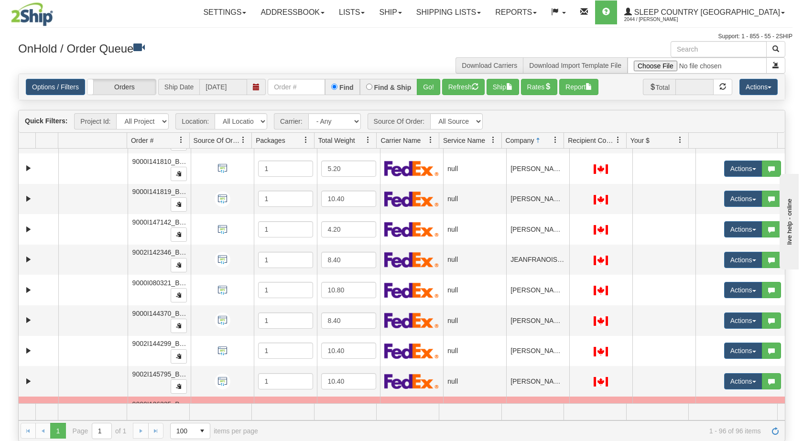
scroll to position [1273, 0]
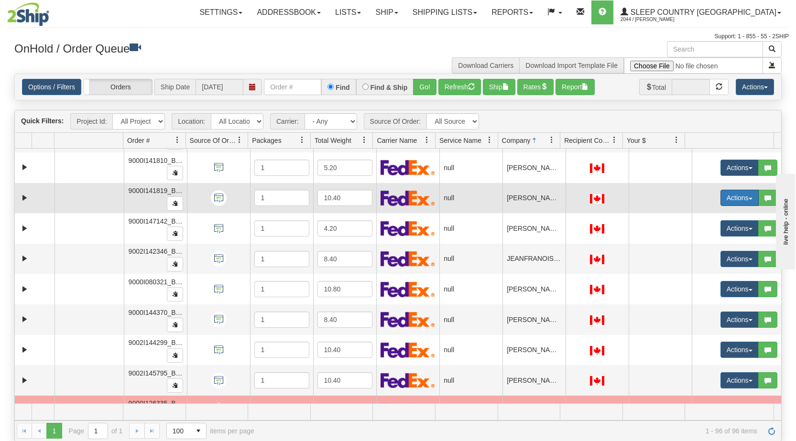
click at [420, 198] on button "Actions" at bounding box center [740, 198] width 38 height 16
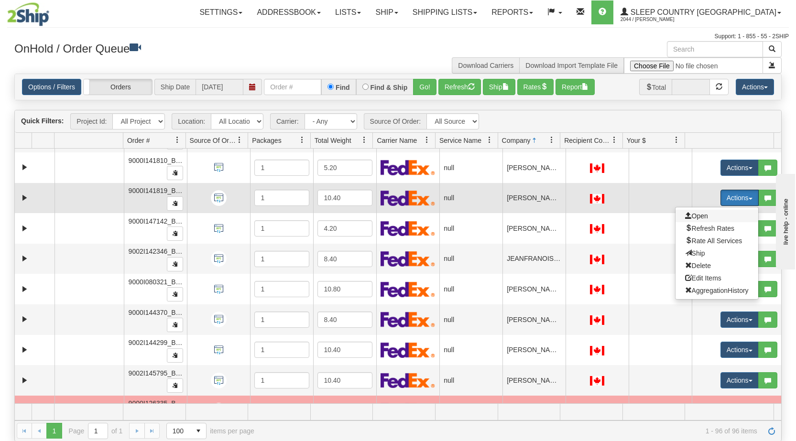
click at [420, 215] on span "Open" at bounding box center [696, 216] width 23 height 8
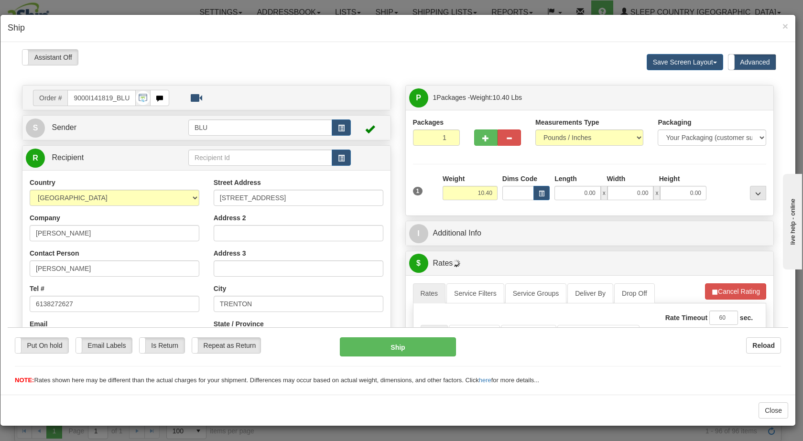
scroll to position [0, 0]
click at [338, 128] on span "button" at bounding box center [341, 128] width 7 height 6
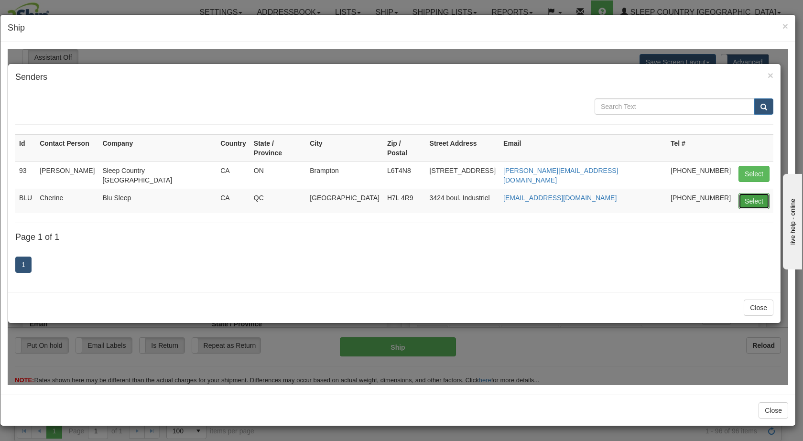
click at [420, 193] on button "Select" at bounding box center [754, 201] width 31 height 16
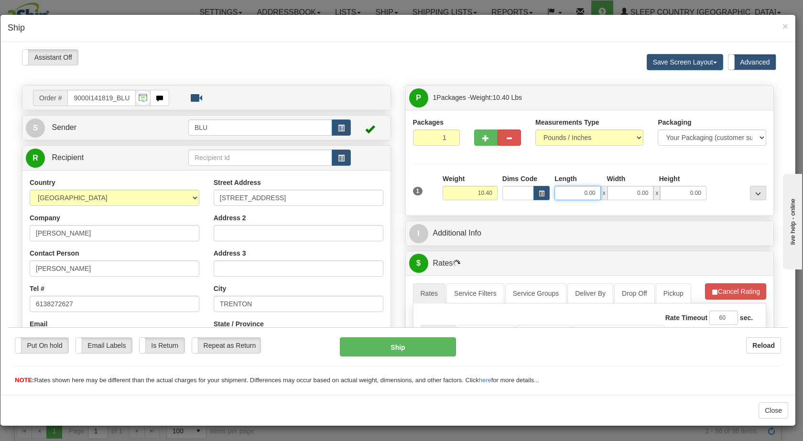
click at [420, 193] on input "0.00" at bounding box center [578, 193] width 46 height 14
click at [420, 193] on input "0.00" at bounding box center [631, 193] width 46 height 14
type input "16.00"
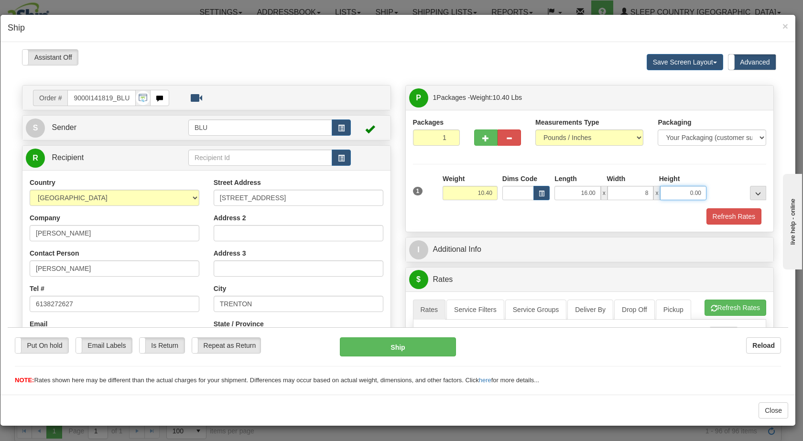
type input "8.00"
click at [420, 190] on input "0.00" at bounding box center [683, 193] width 46 height 14
type input "16.00"
click at [420, 195] on div at bounding box center [739, 187] width 60 height 26
click at [420, 217] on button "Refresh Rates" at bounding box center [734, 216] width 55 height 16
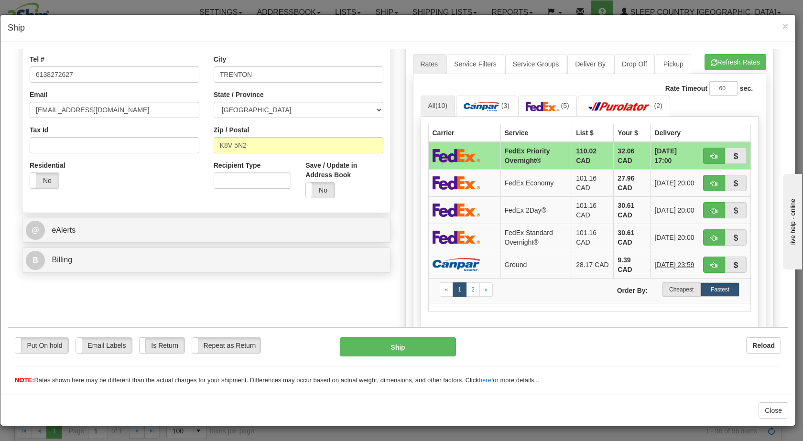
scroll to position [231, 0]
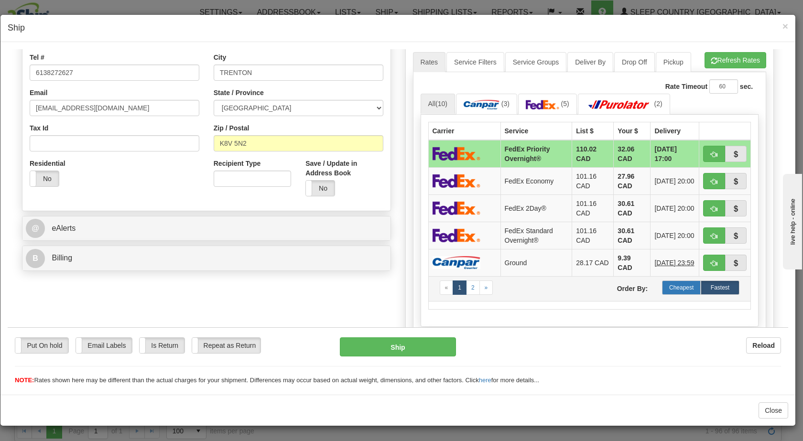
click at [420, 284] on label "Cheapest" at bounding box center [681, 287] width 39 height 14
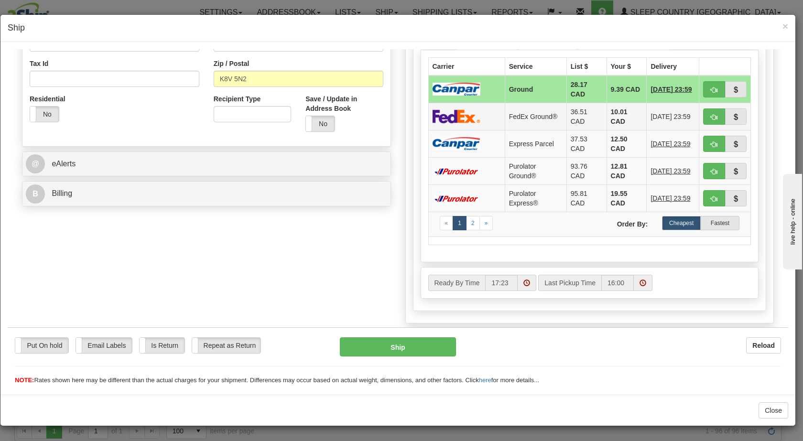
scroll to position [295, 0]
click at [420, 87] on span "button" at bounding box center [714, 90] width 7 height 6
type input "1"
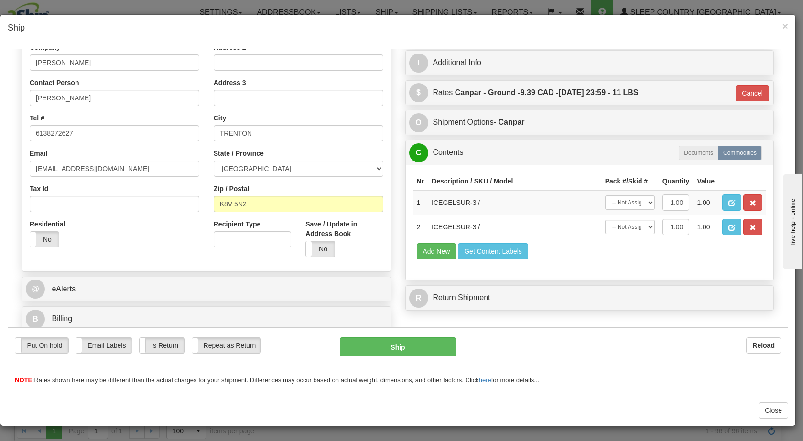
scroll to position [171, 0]
click at [409, 339] on button "Ship" at bounding box center [398, 346] width 116 height 19
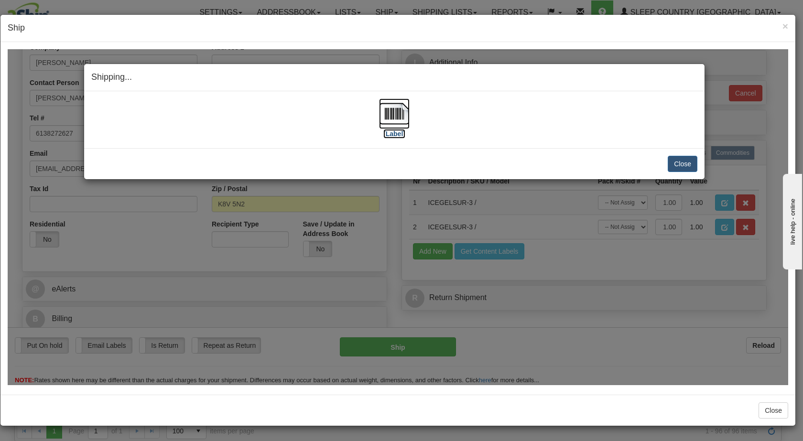
click at [387, 109] on img at bounding box center [394, 113] width 31 height 31
click at [420, 160] on button "Close" at bounding box center [683, 163] width 30 height 16
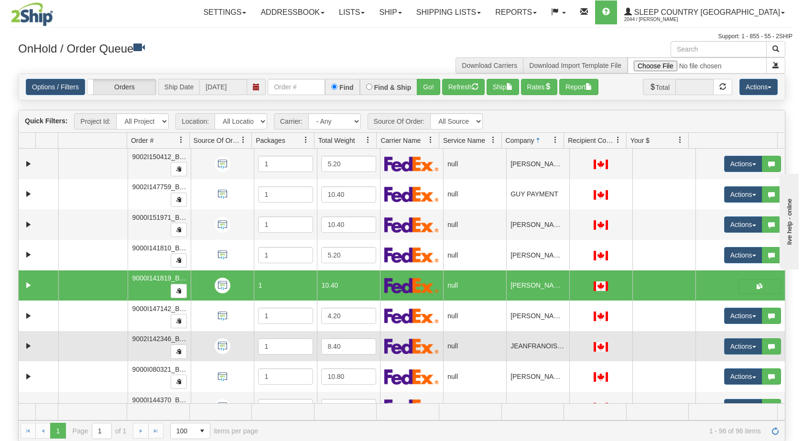
scroll to position [1188, 0]
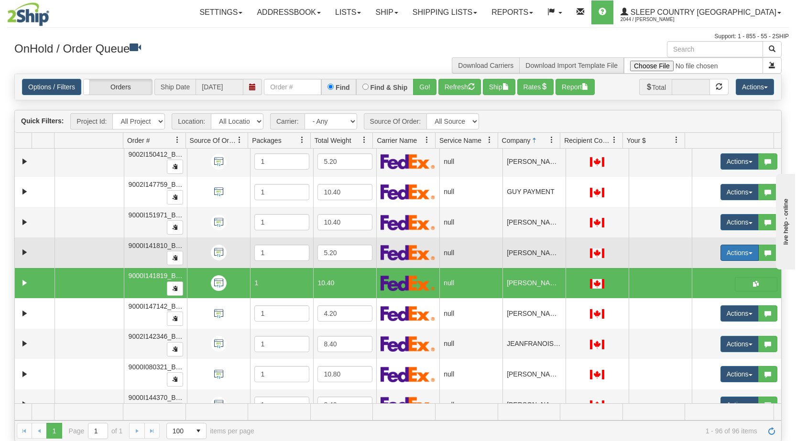
click at [420, 256] on button "Actions" at bounding box center [740, 253] width 38 height 16
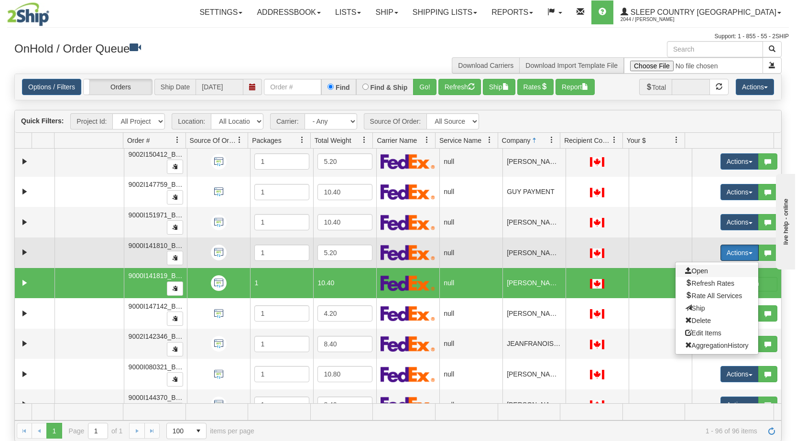
click at [420, 270] on span "Open" at bounding box center [696, 271] width 23 height 8
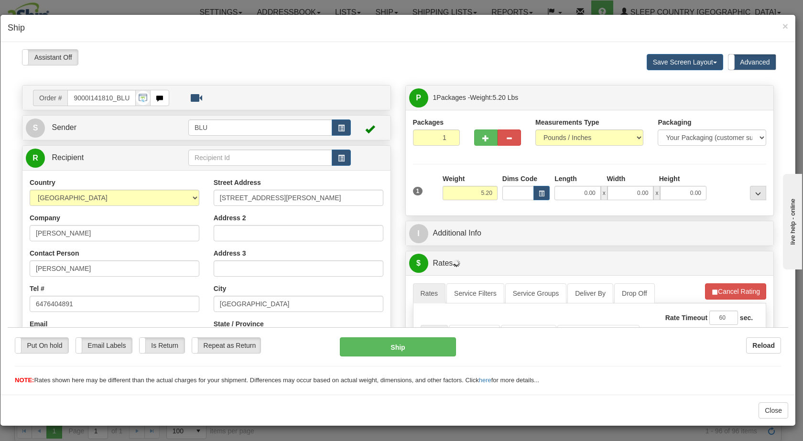
scroll to position [0, 0]
click at [339, 125] on span "button" at bounding box center [341, 128] width 7 height 6
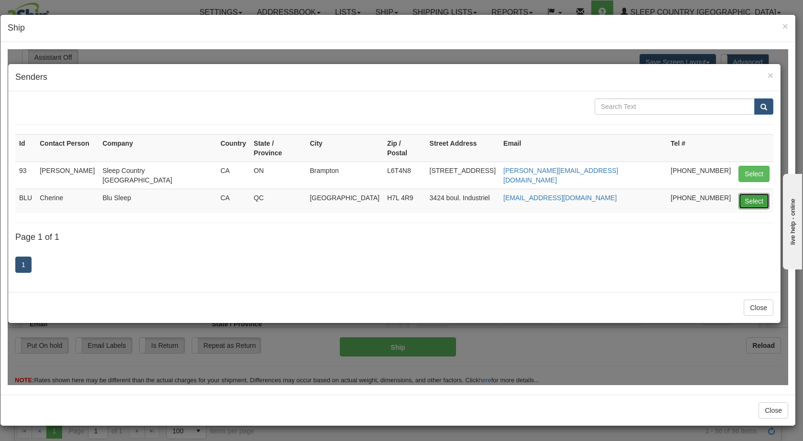
click at [420, 193] on button "Select" at bounding box center [754, 201] width 31 height 16
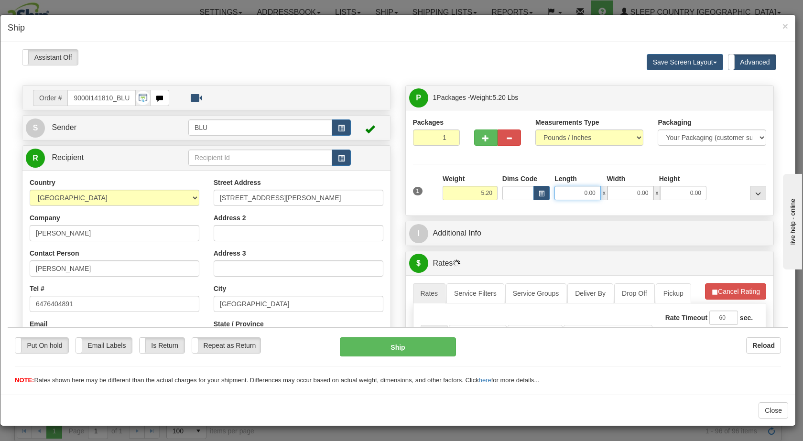
click at [420, 193] on input "0.00" at bounding box center [578, 193] width 46 height 14
click at [420, 189] on input "0.00" at bounding box center [631, 193] width 46 height 14
type input "8.00"
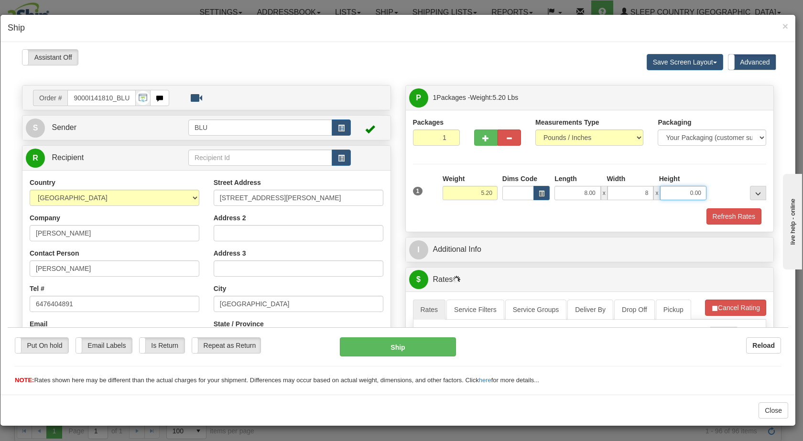
type input "8.00"
click at [420, 190] on input "0.00" at bounding box center [683, 193] width 46 height 14
type input "16.00"
drag, startPoint x: 725, startPoint y: 194, endPoint x: 721, endPoint y: 200, distance: 7.7
click at [420, 194] on div at bounding box center [739, 187] width 60 height 26
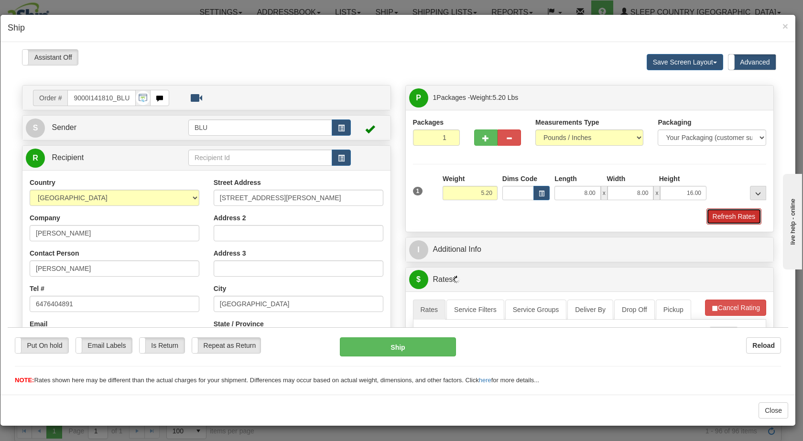
click at [420, 216] on button "Refresh Rates" at bounding box center [734, 216] width 55 height 16
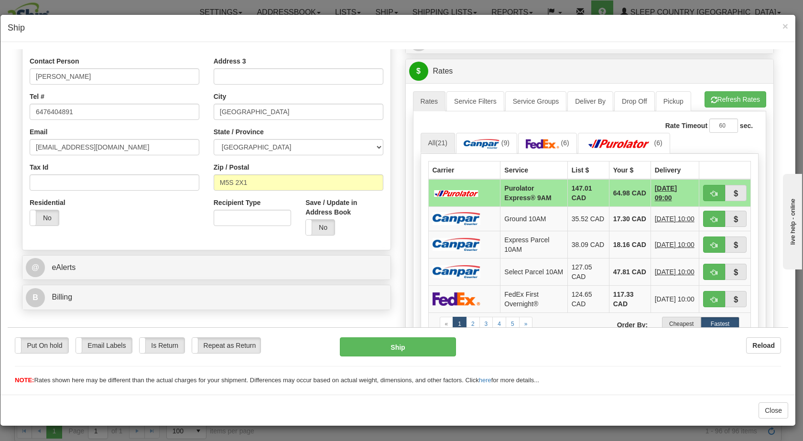
scroll to position [214, 0]
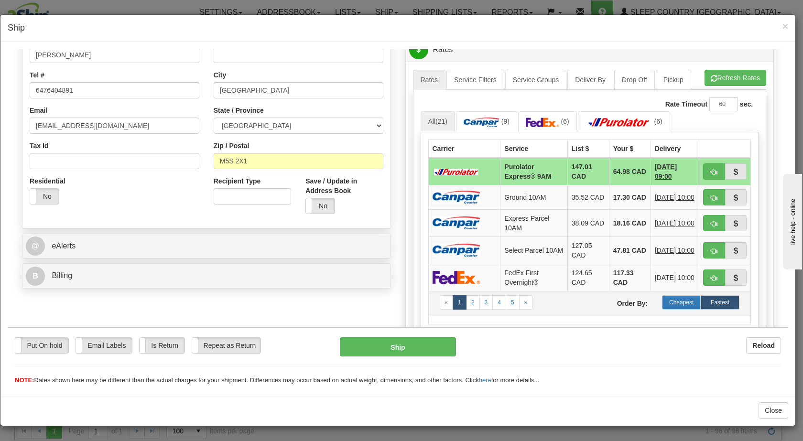
click at [420, 305] on label "Cheapest" at bounding box center [681, 302] width 39 height 14
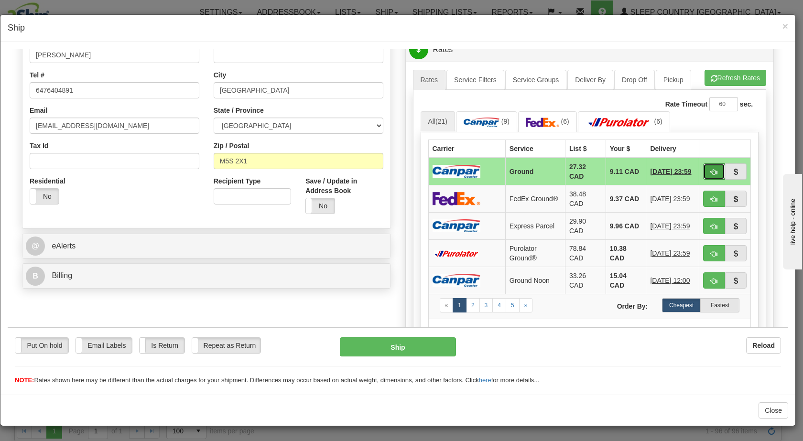
click at [420, 171] on button "button" at bounding box center [714, 171] width 22 height 16
type input "1"
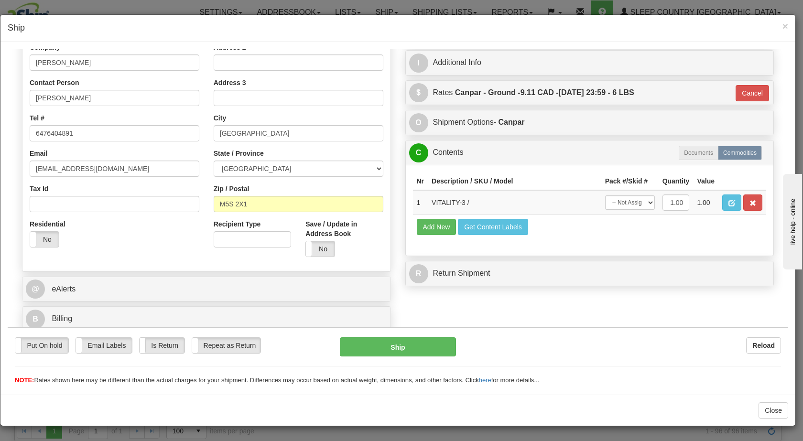
scroll to position [171, 0]
click at [395, 345] on button "Ship" at bounding box center [398, 346] width 116 height 19
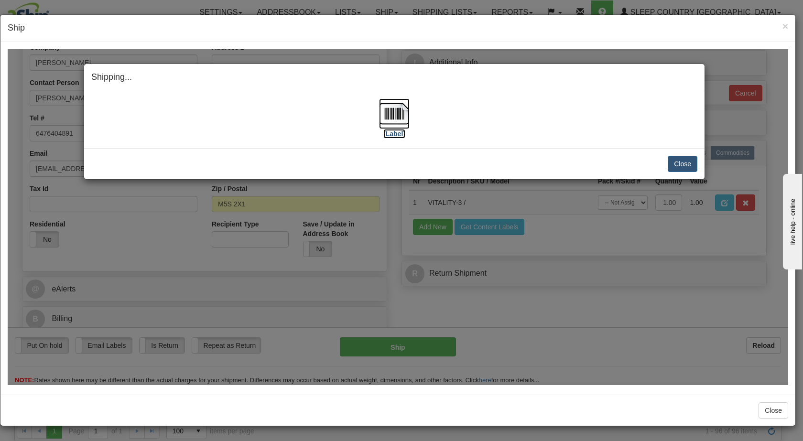
click at [395, 112] on img at bounding box center [394, 113] width 31 height 31
click at [420, 159] on button "Close" at bounding box center [683, 163] width 30 height 16
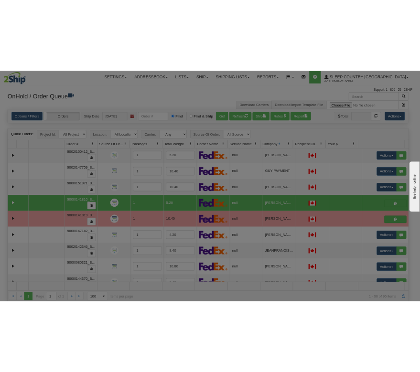
scroll to position [0, 0]
